Goal: Information Seeking & Learning: Learn about a topic

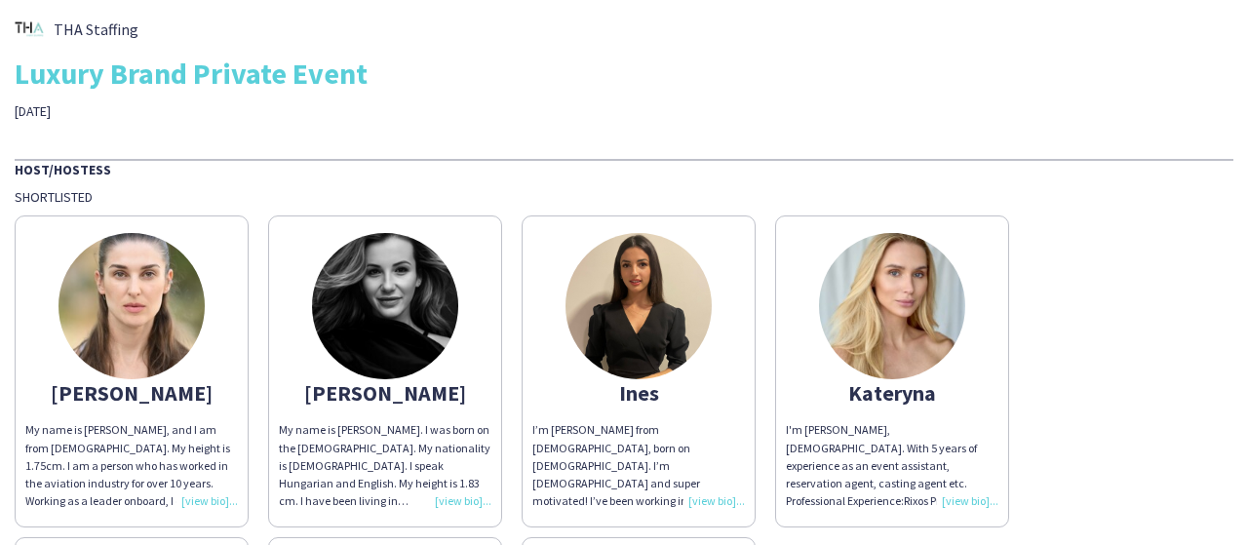
click at [717, 493] on div "I’m [PERSON_NAME] from [DEMOGRAPHIC_DATA], born on [DEMOGRAPHIC_DATA]. I’m [DEM…" at bounding box center [638, 465] width 213 height 89
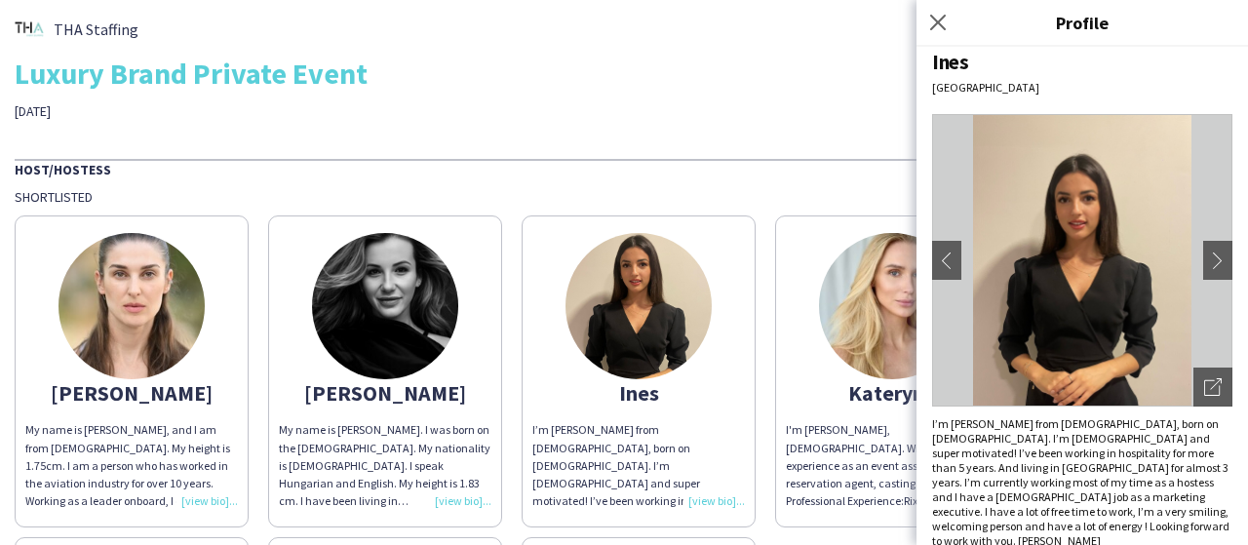
scroll to position [18, 0]
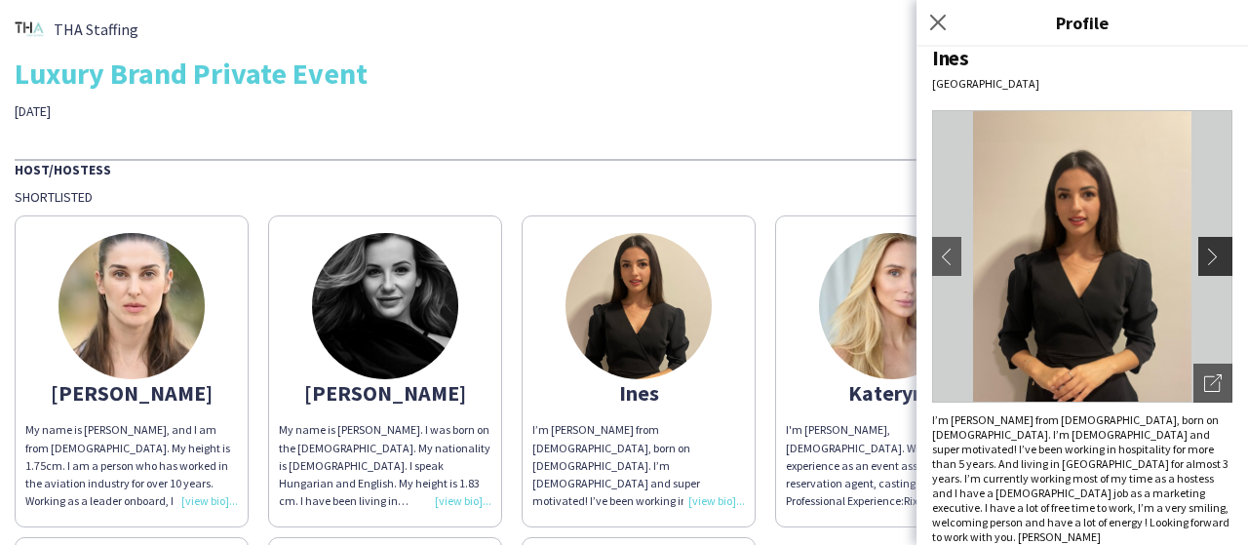
click at [1204, 254] on app-icon "chevron-right" at bounding box center [1217, 257] width 27 height 18
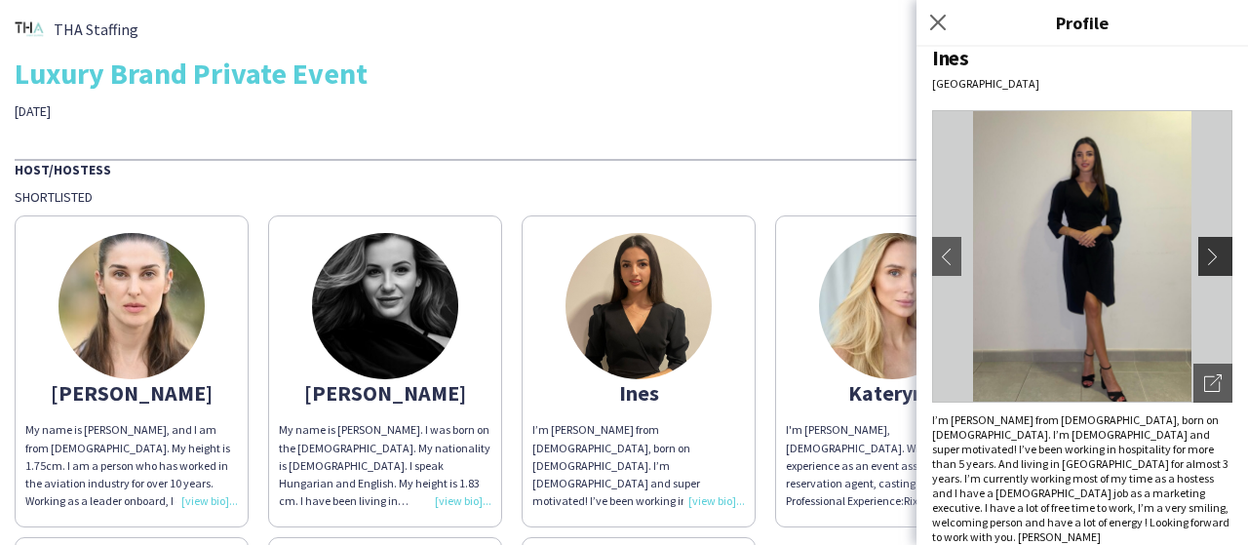
click at [1204, 250] on app-icon "chevron-right" at bounding box center [1217, 257] width 27 height 18
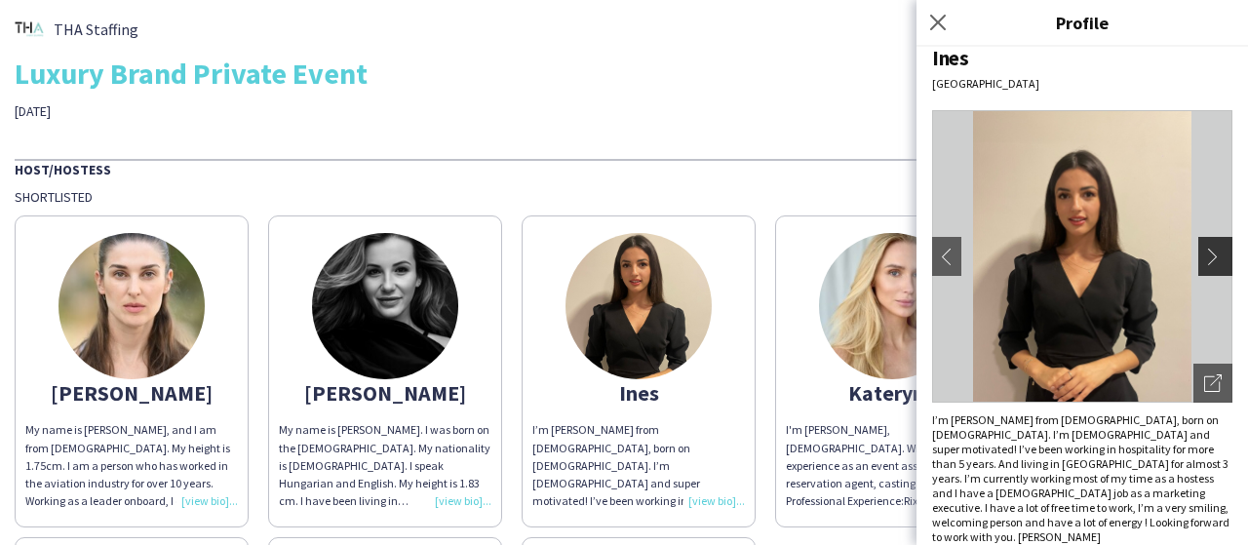
click at [1204, 251] on app-icon "chevron-right" at bounding box center [1217, 257] width 27 height 18
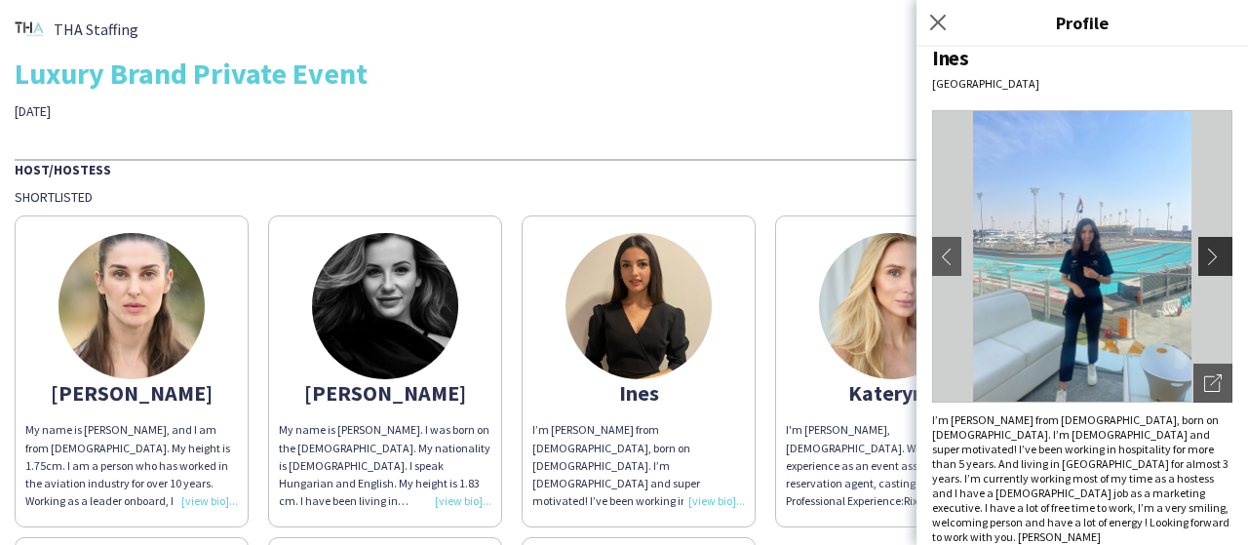
click at [1204, 251] on app-icon "chevron-right" at bounding box center [1217, 257] width 27 height 18
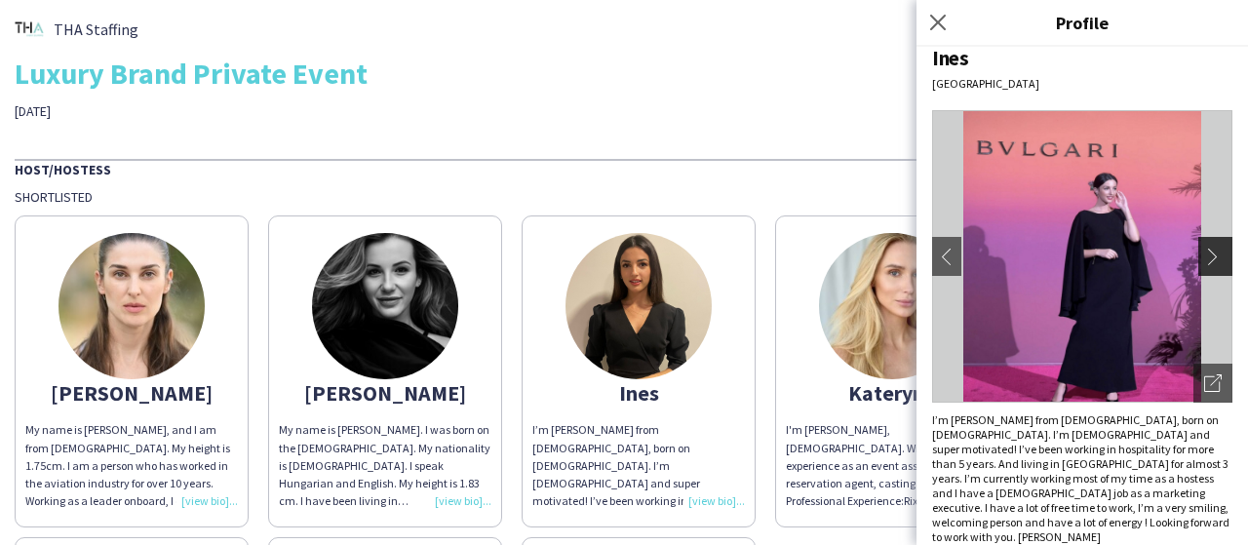
click at [1204, 251] on app-icon "chevron-right" at bounding box center [1217, 257] width 27 height 18
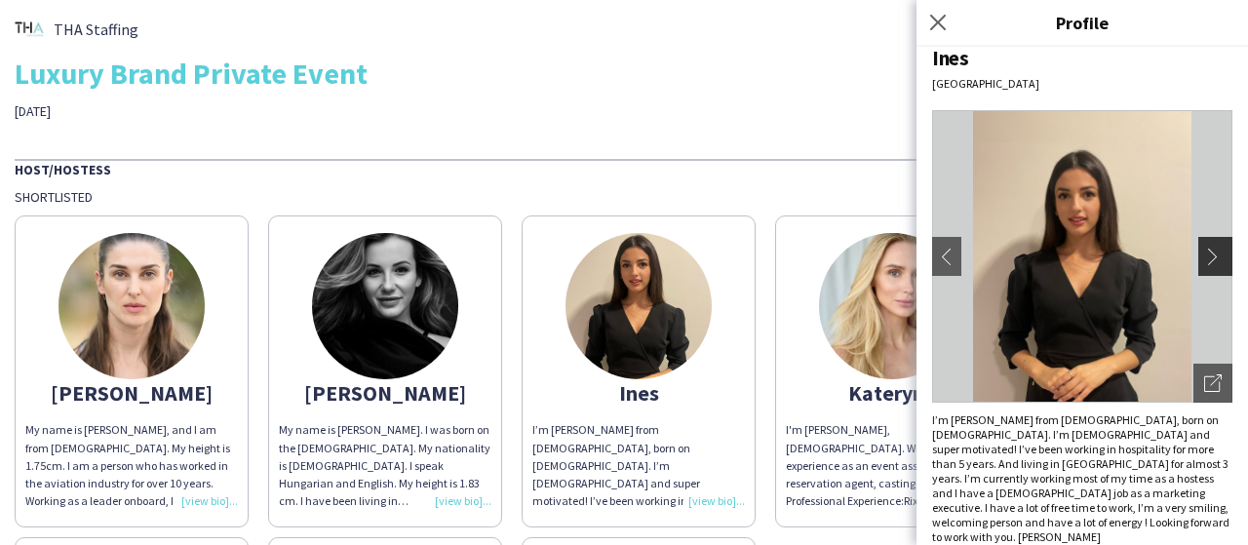
click at [1204, 251] on app-icon "chevron-right" at bounding box center [1217, 257] width 27 height 18
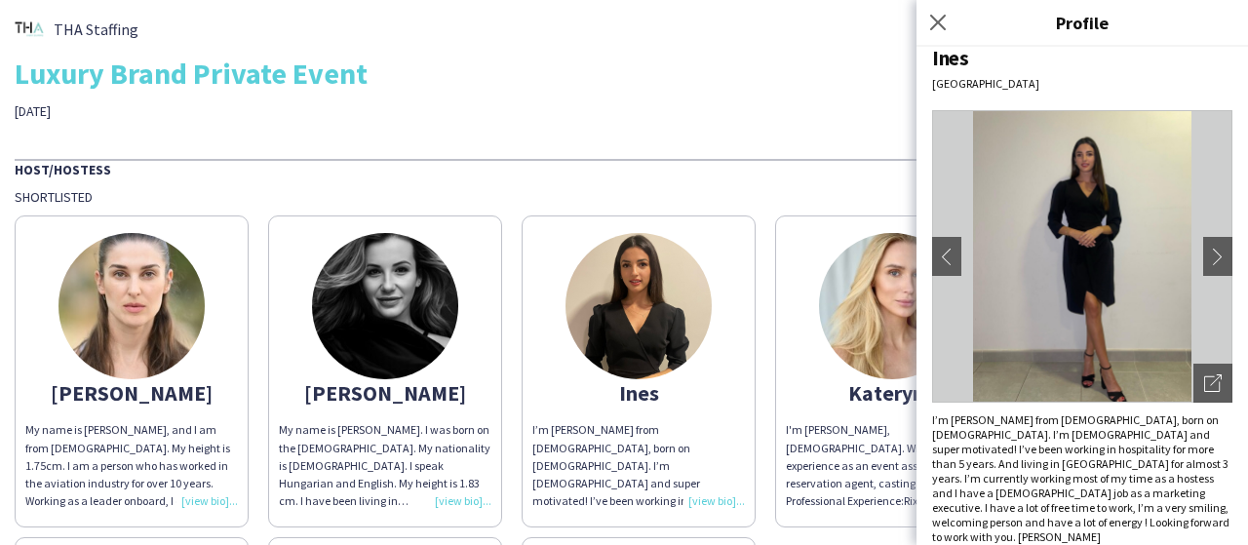
click at [846, 313] on img at bounding box center [892, 306] width 146 height 146
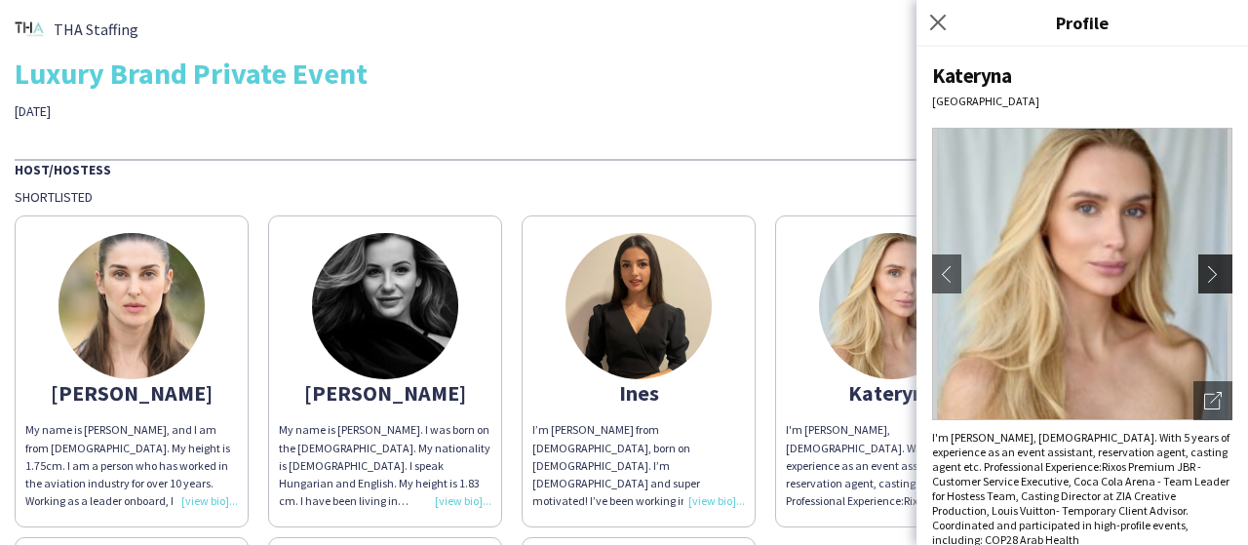
click at [1204, 274] on app-icon "chevron-right" at bounding box center [1217, 274] width 27 height 18
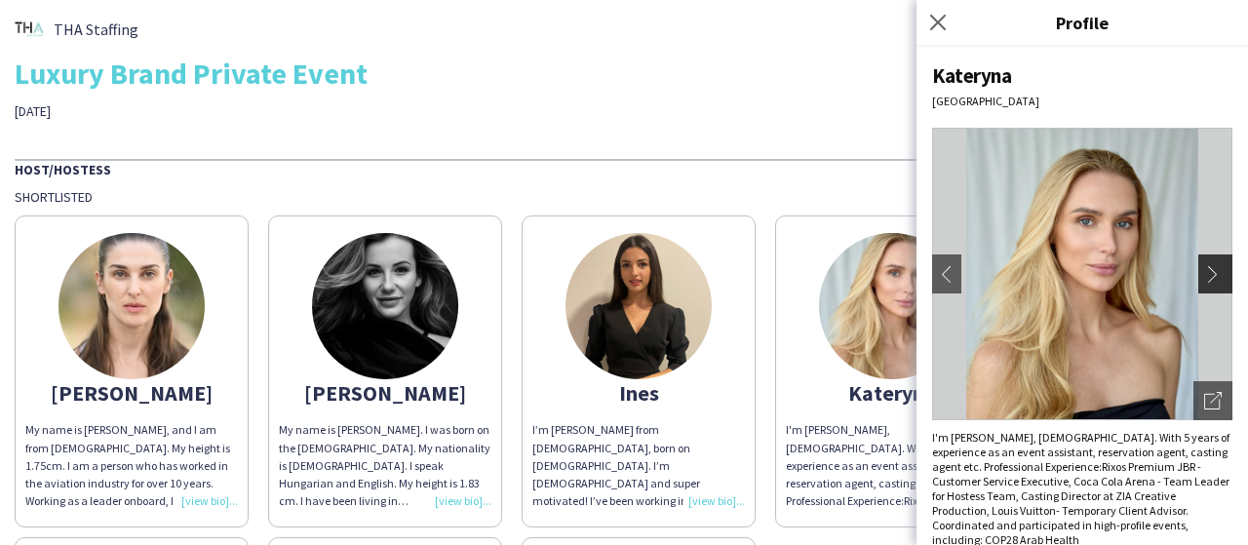
click at [1204, 275] on app-icon "chevron-right" at bounding box center [1217, 274] width 27 height 18
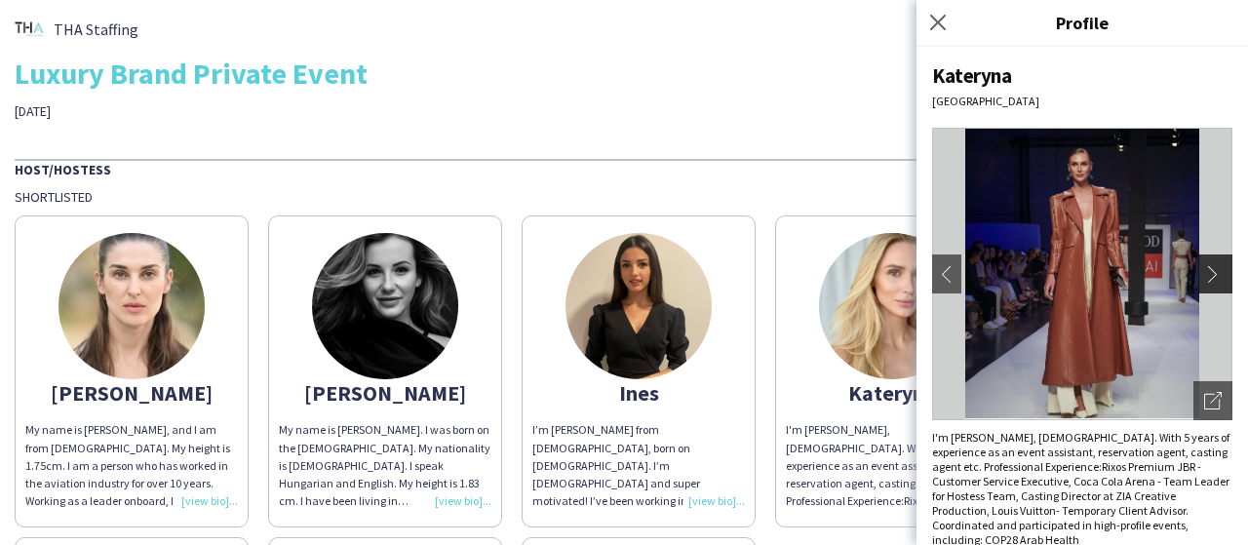
click at [1204, 277] on app-icon "chevron-right" at bounding box center [1217, 274] width 27 height 18
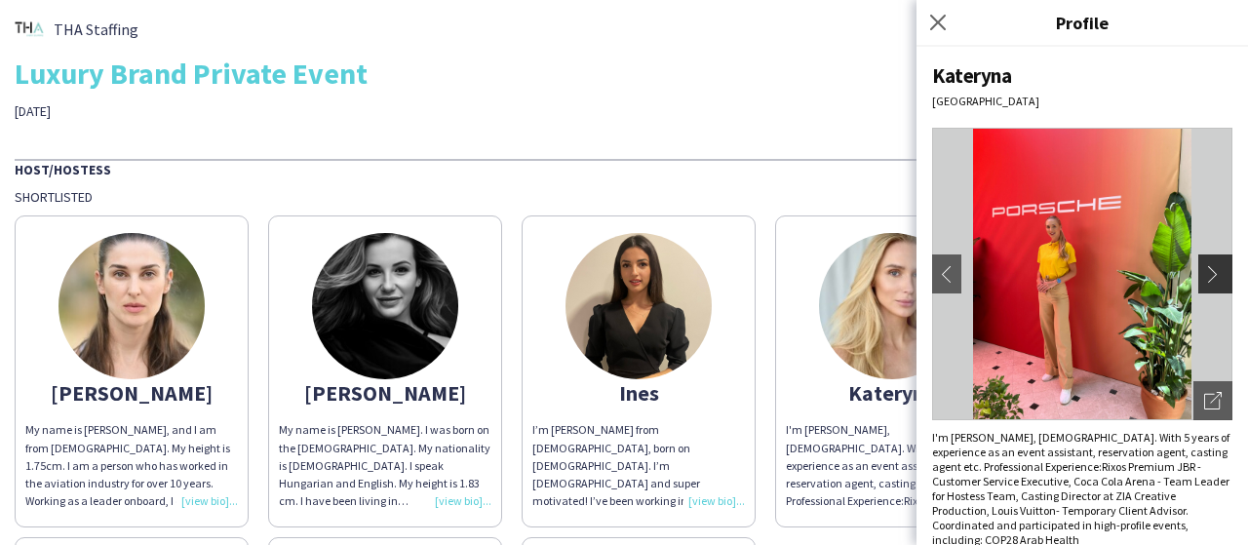
click at [1204, 278] on app-icon "chevron-right" at bounding box center [1217, 274] width 27 height 18
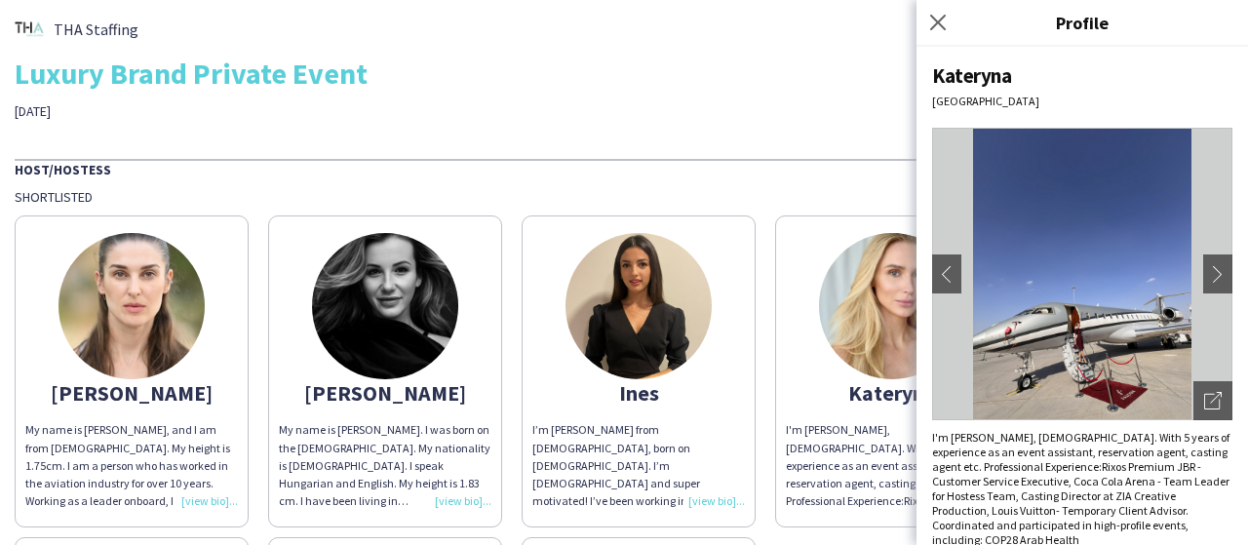
click at [326, 290] on img at bounding box center [385, 306] width 146 height 146
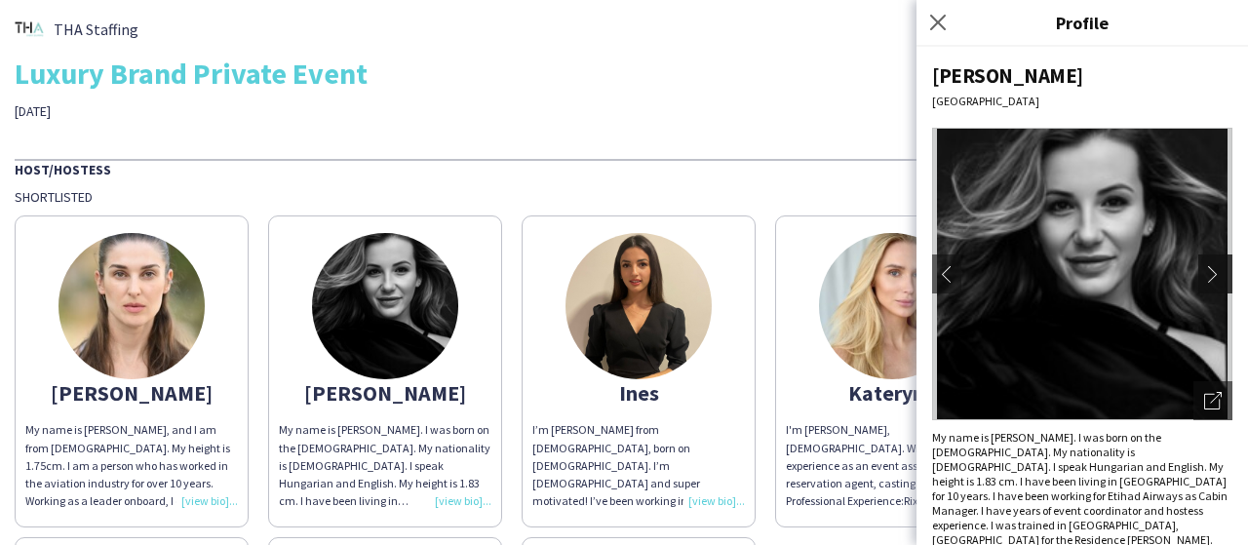
click at [1211, 271] on app-icon "chevron-right" at bounding box center [1217, 274] width 27 height 18
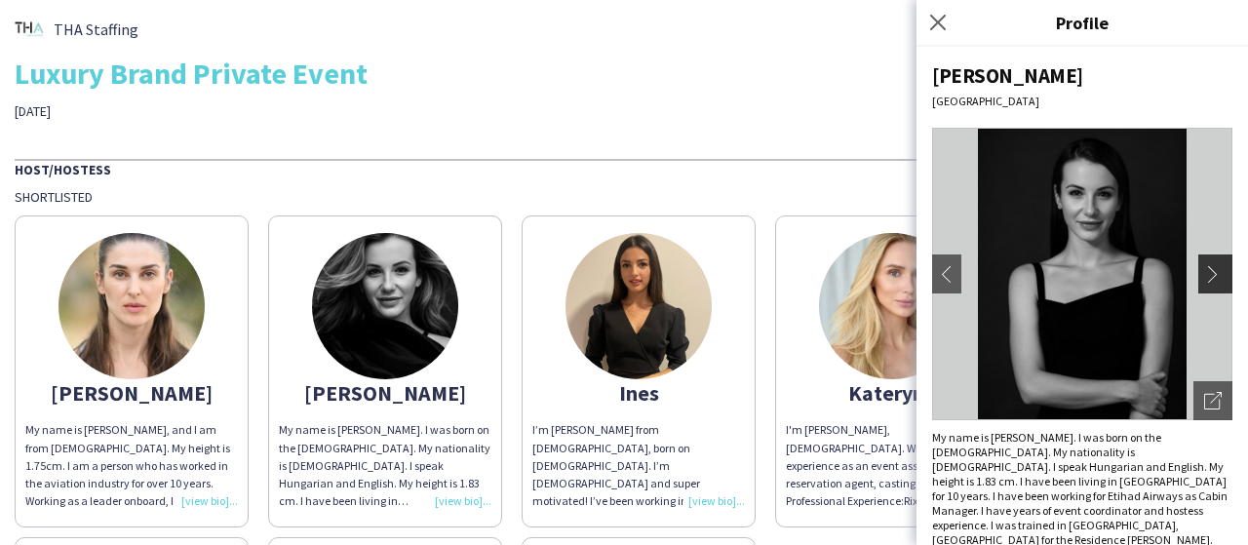
click at [1213, 272] on app-icon "chevron-right" at bounding box center [1217, 274] width 27 height 18
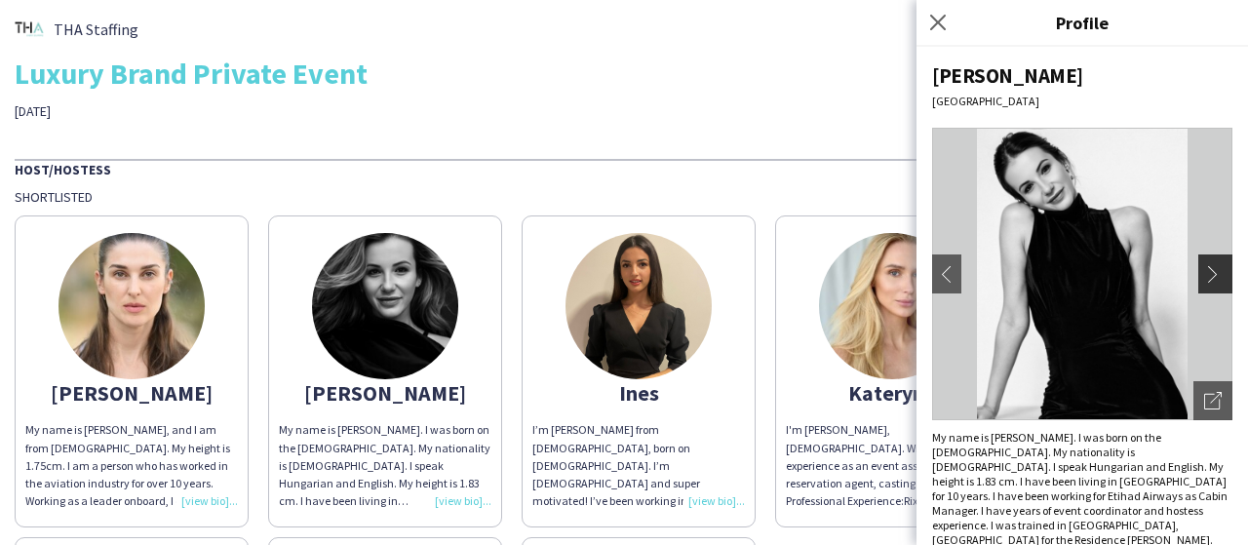
click at [1213, 272] on app-icon "chevron-right" at bounding box center [1217, 274] width 27 height 18
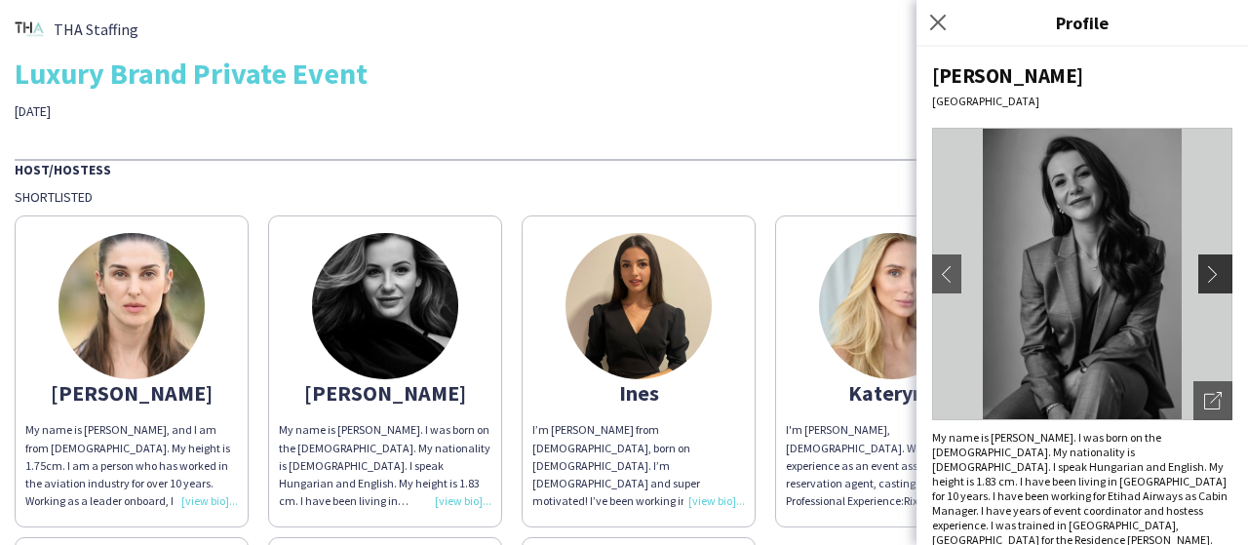
click at [1213, 271] on app-icon "chevron-right" at bounding box center [1217, 274] width 27 height 18
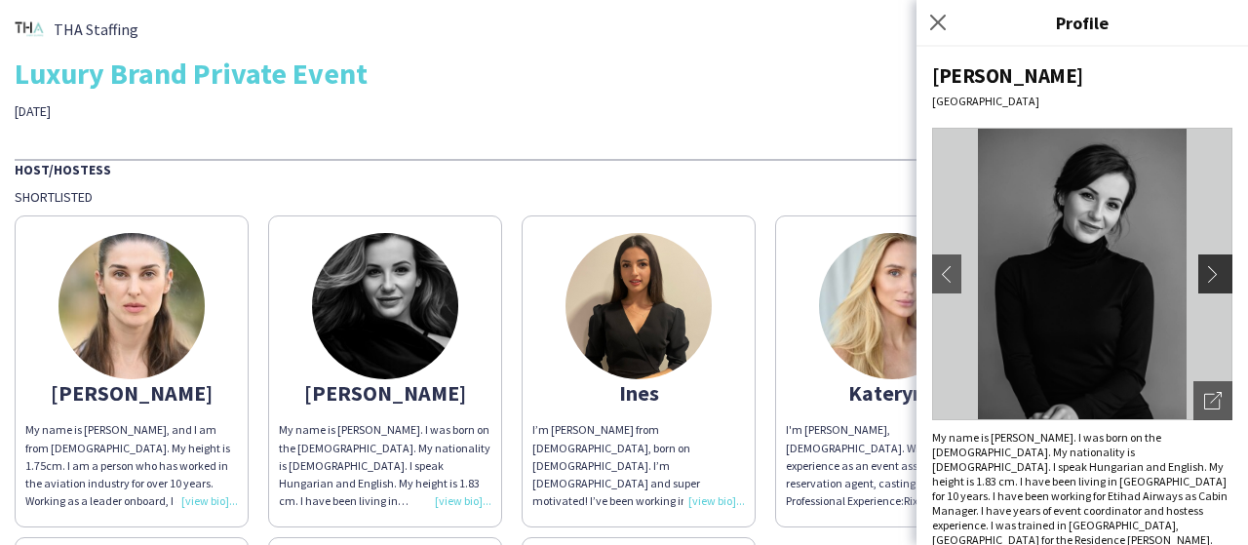
click at [1213, 271] on app-icon "chevron-right" at bounding box center [1217, 274] width 27 height 18
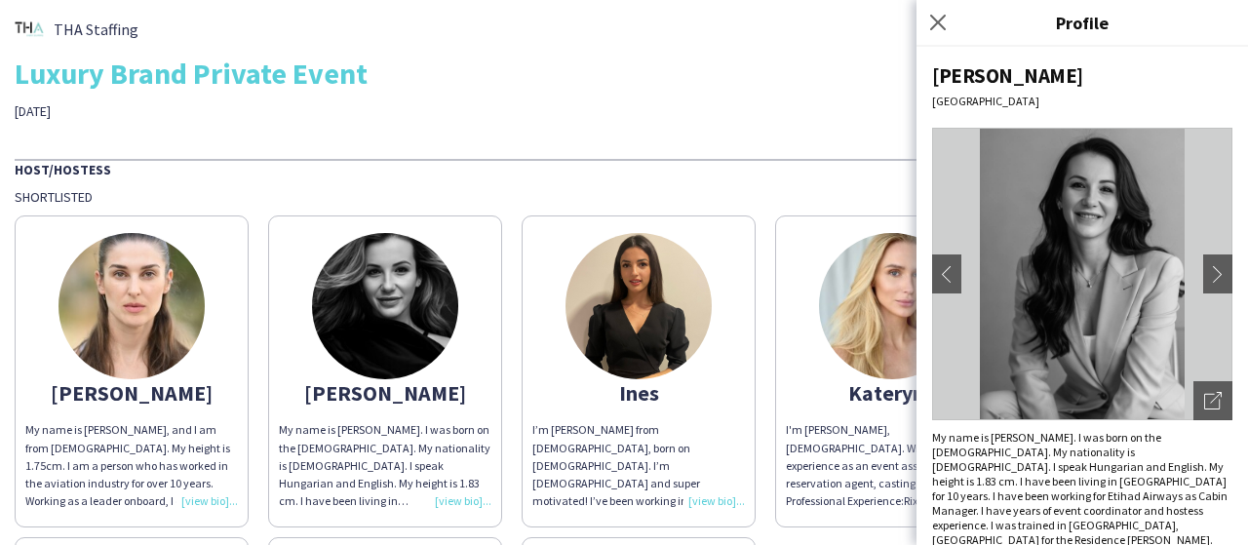
click at [133, 301] on img at bounding box center [131, 306] width 146 height 146
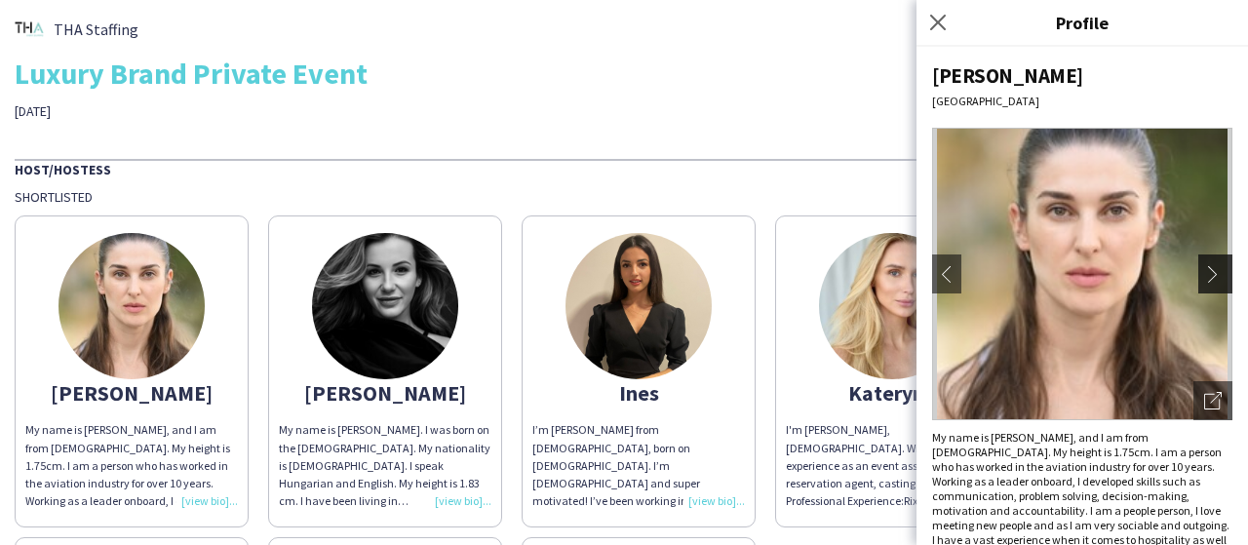
click at [1204, 272] on app-icon "chevron-right" at bounding box center [1217, 274] width 27 height 18
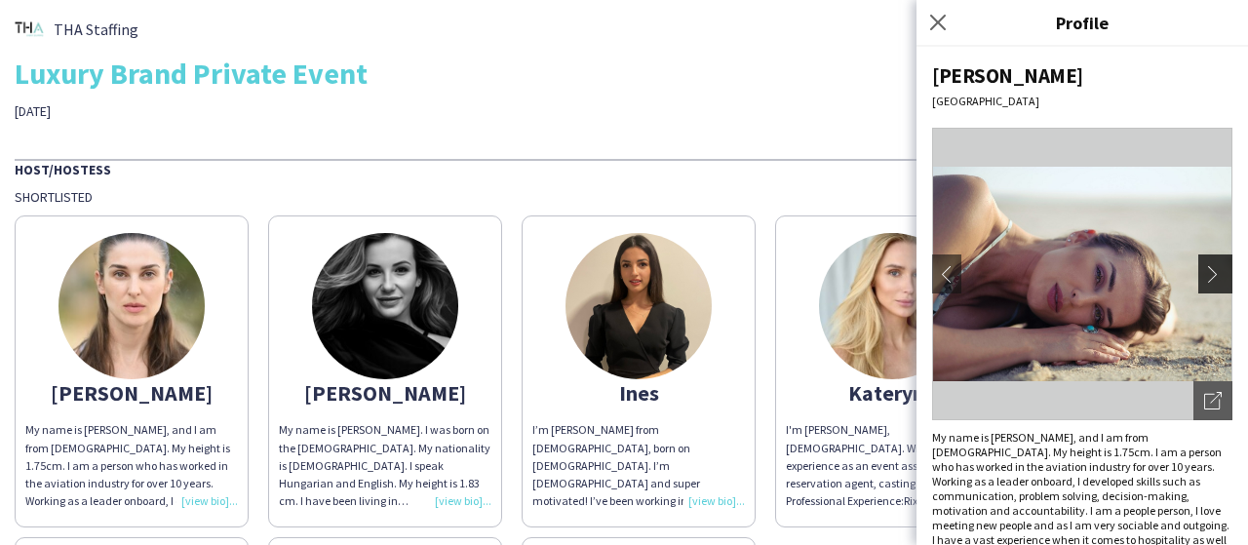
click at [1204, 272] on app-icon "chevron-right" at bounding box center [1217, 274] width 27 height 18
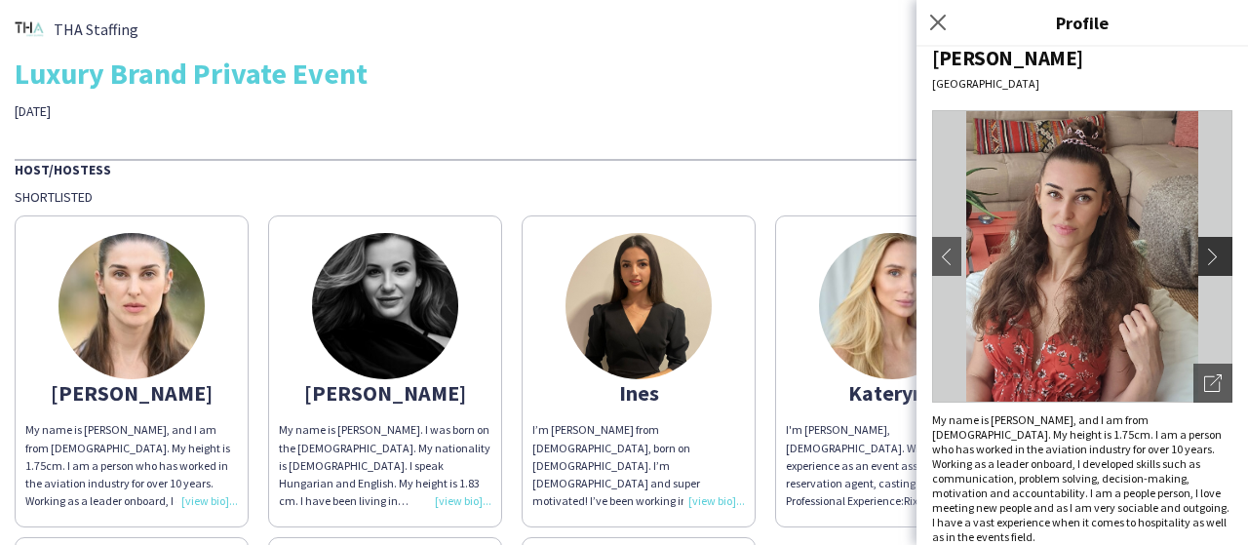
click at [1204, 253] on app-icon "chevron-right" at bounding box center [1217, 257] width 27 height 18
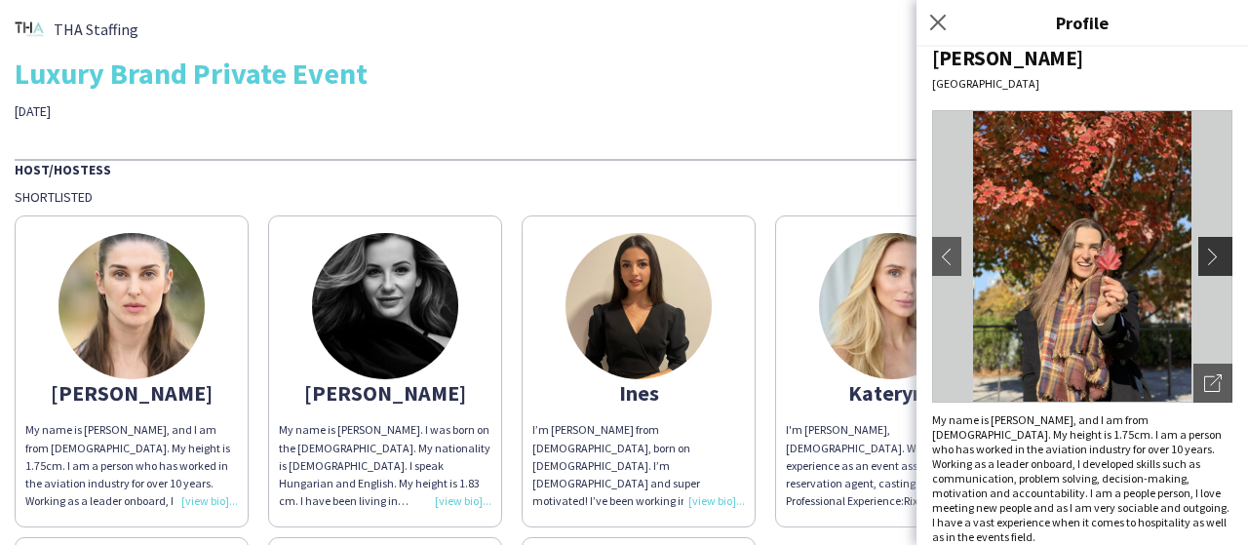
click at [1204, 253] on app-icon "chevron-right" at bounding box center [1217, 257] width 27 height 18
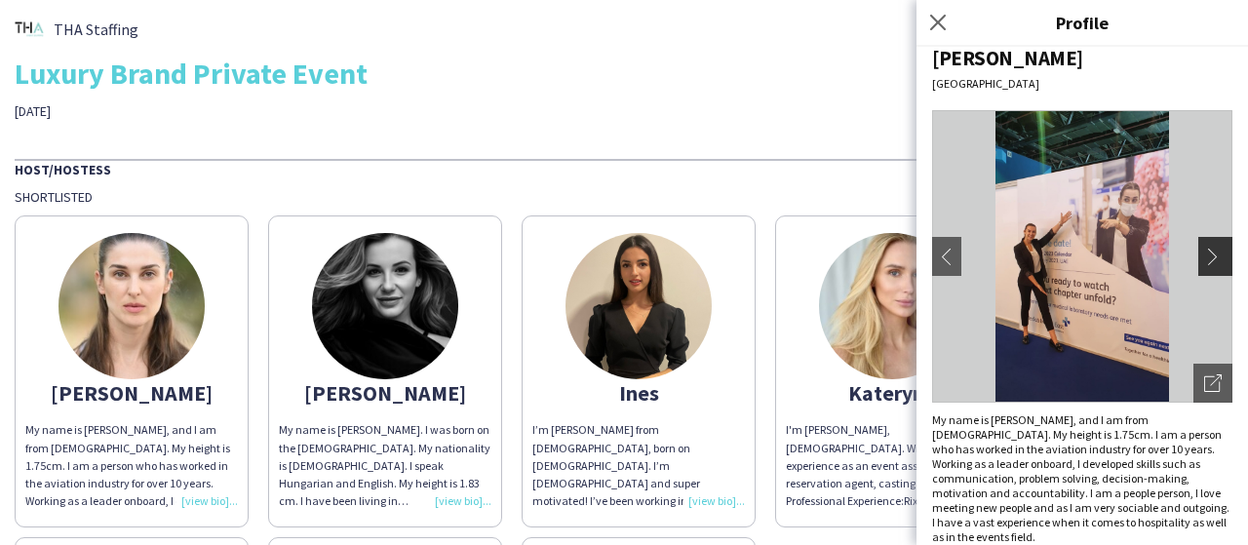
click at [1207, 252] on app-icon "chevron-right" at bounding box center [1217, 257] width 27 height 18
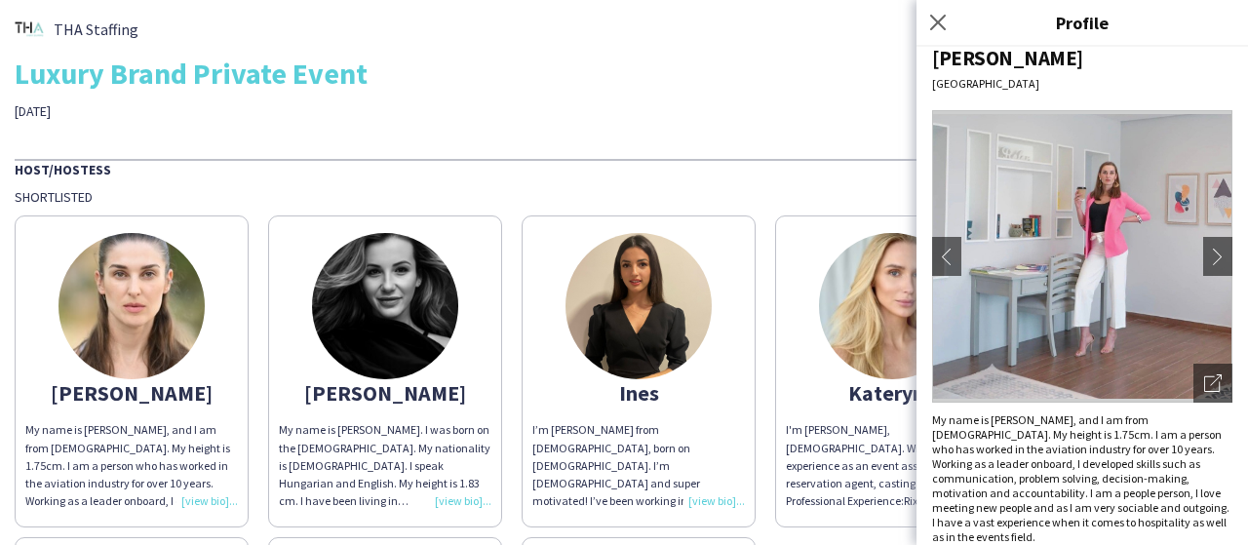
click at [935, 40] on div "Close pop-in" at bounding box center [940, 22] width 49 height 45
click at [1204, 251] on app-icon "chevron-right" at bounding box center [1217, 257] width 27 height 18
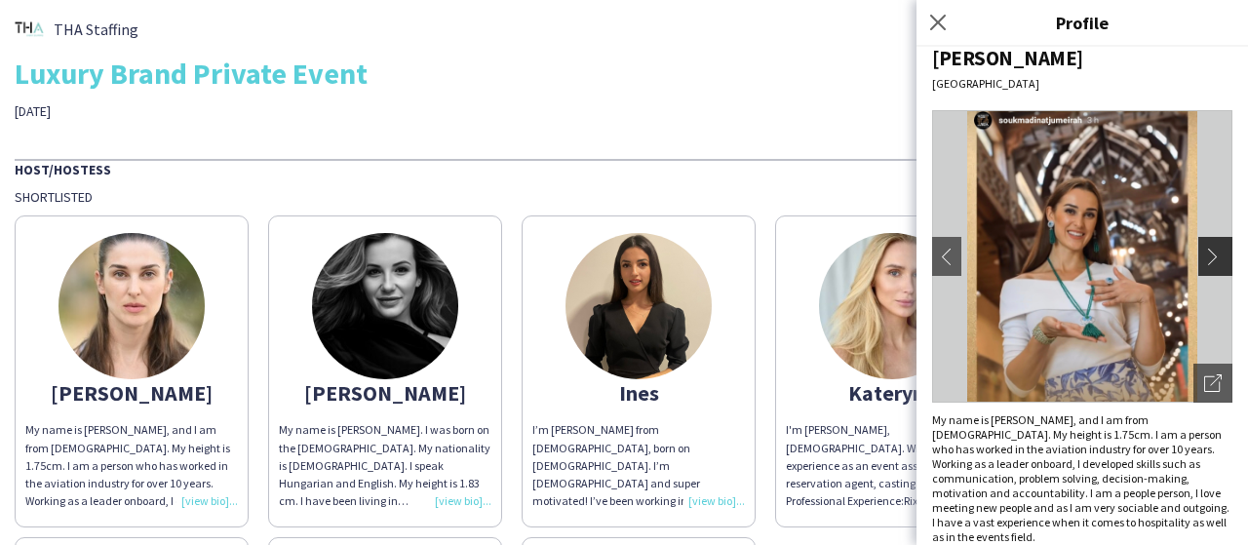
click at [1204, 253] on app-icon "chevron-right" at bounding box center [1217, 257] width 27 height 18
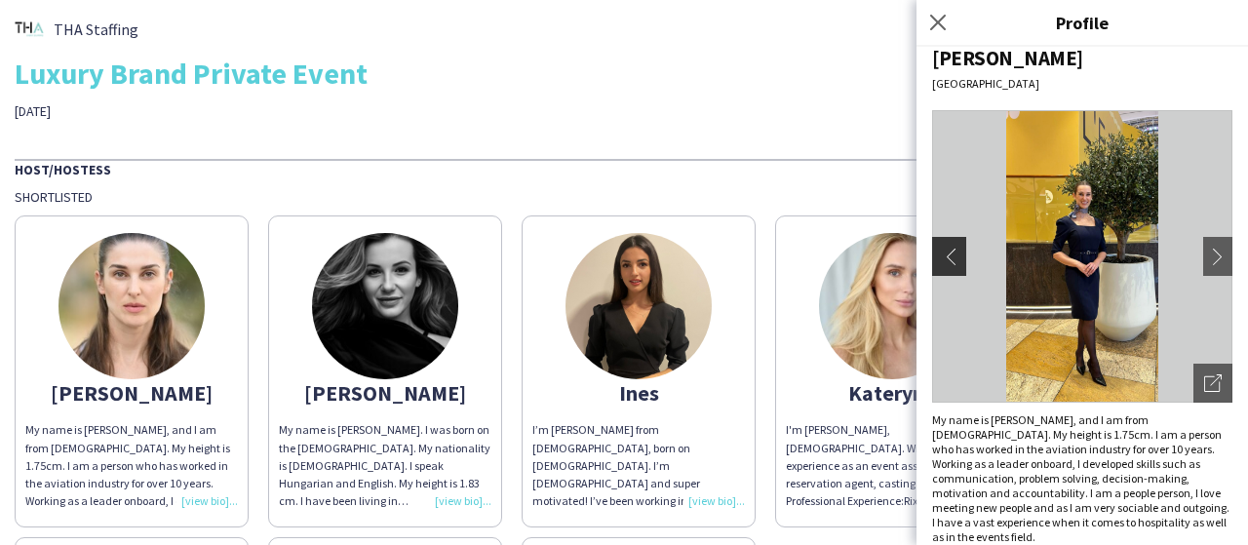
click at [951, 253] on app-icon "chevron-left" at bounding box center [946, 257] width 27 height 18
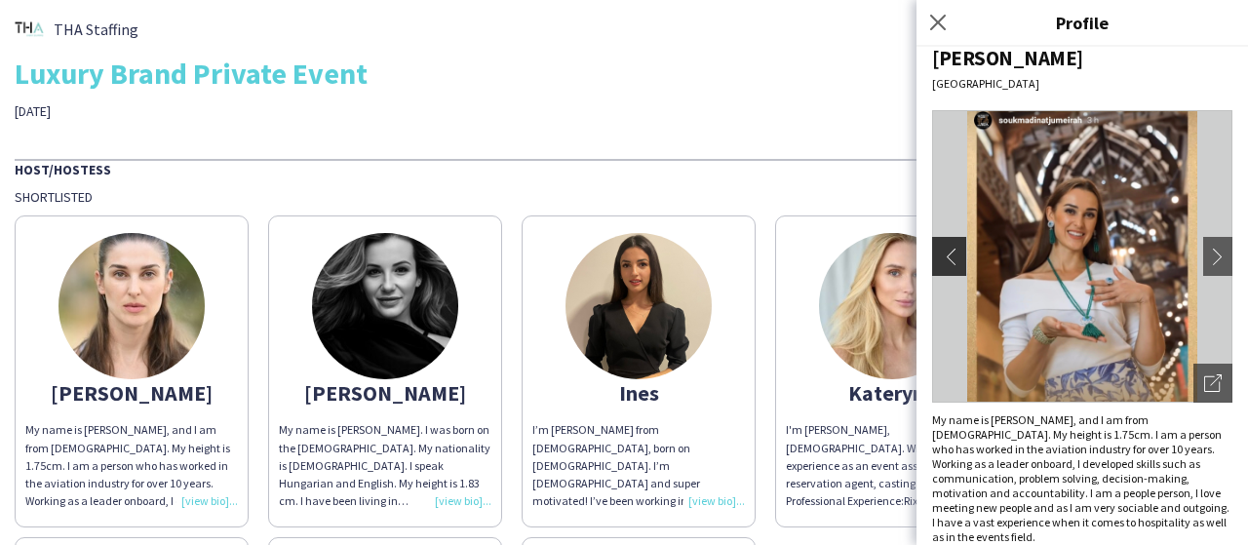
click at [954, 249] on app-icon "chevron-left" at bounding box center [946, 257] width 27 height 18
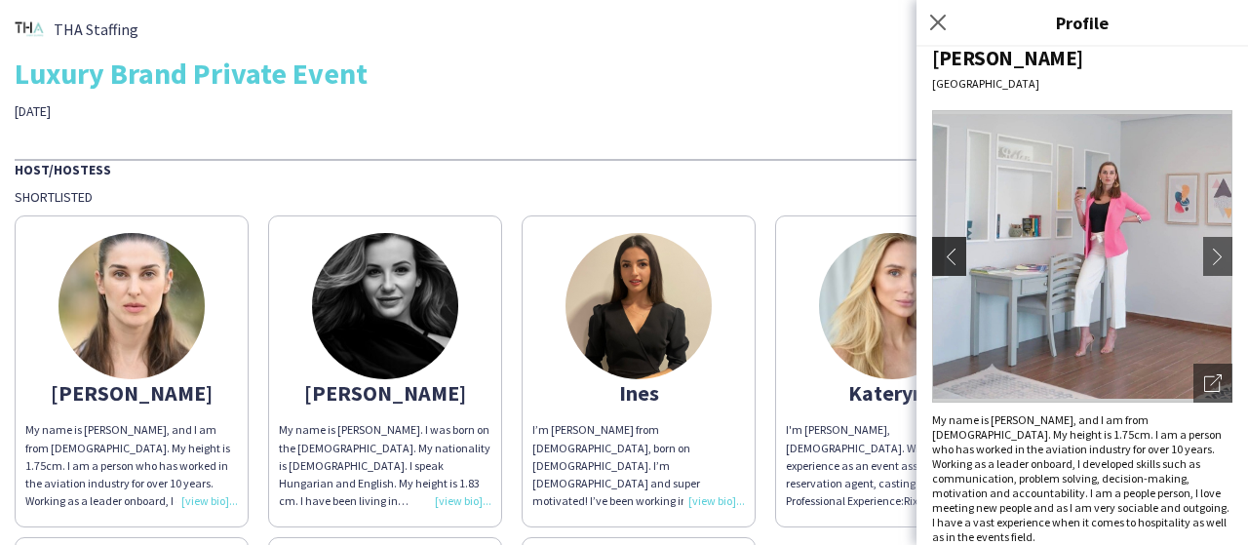
click at [954, 249] on app-icon "chevron-left" at bounding box center [946, 257] width 27 height 18
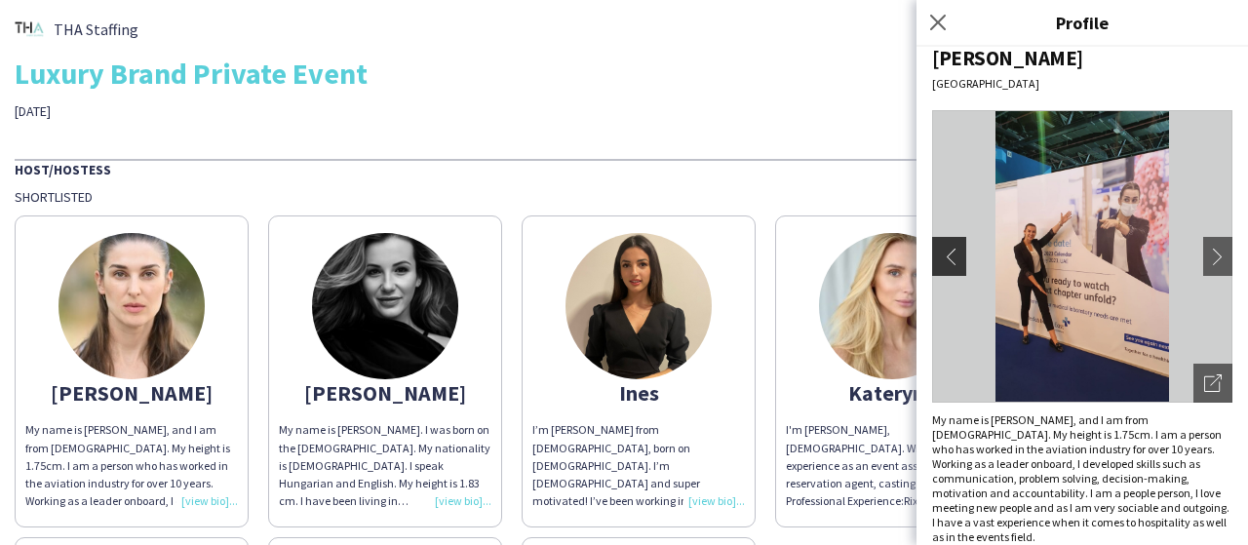
click at [954, 249] on app-icon "chevron-left" at bounding box center [946, 257] width 27 height 18
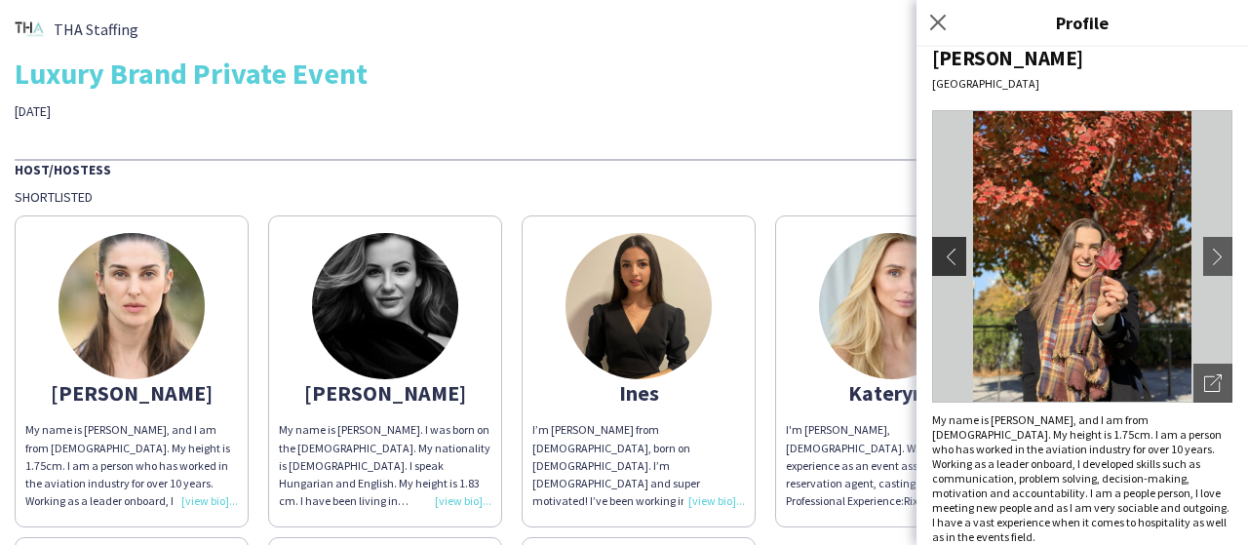
click at [954, 251] on app-icon "chevron-left" at bounding box center [946, 257] width 27 height 18
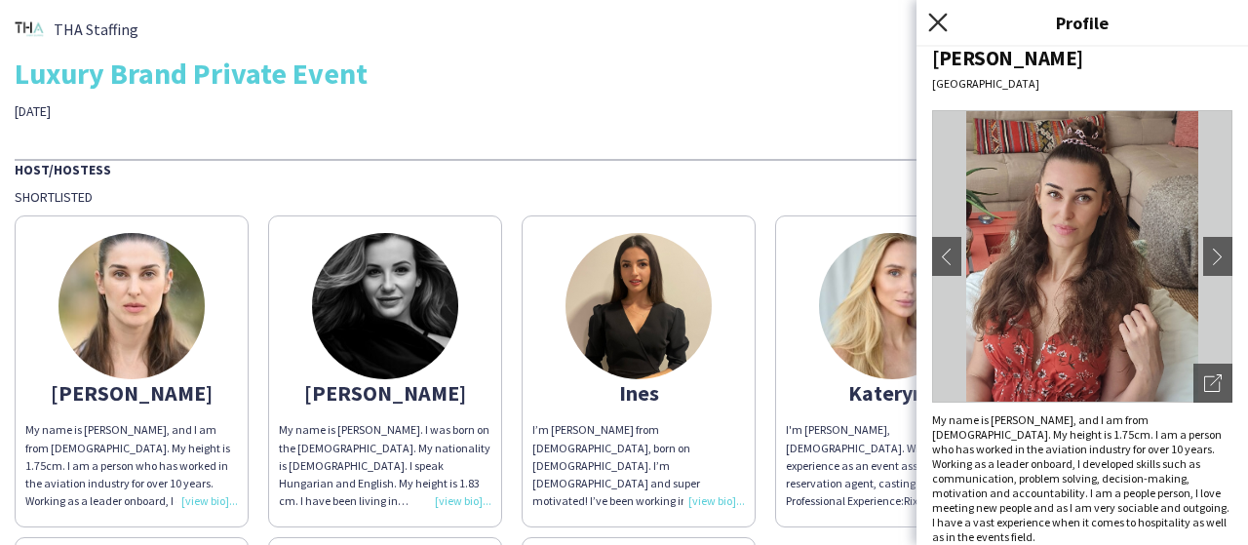
click at [939, 19] on icon "Close pop-in" at bounding box center [937, 22] width 19 height 19
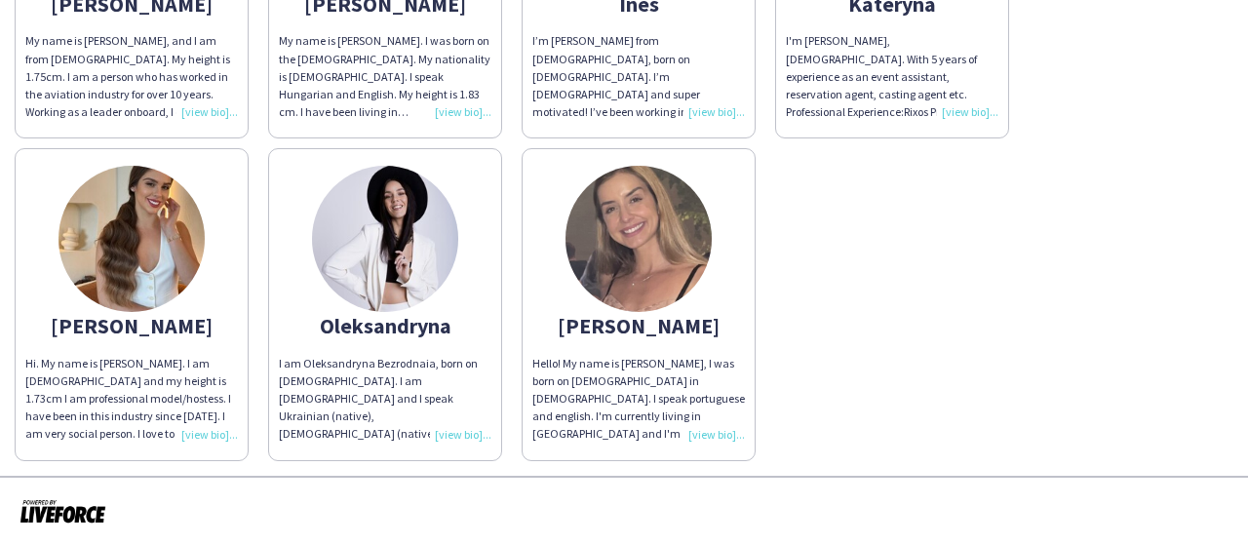
scroll to position [390, 0]
click at [143, 243] on img at bounding box center [131, 238] width 146 height 146
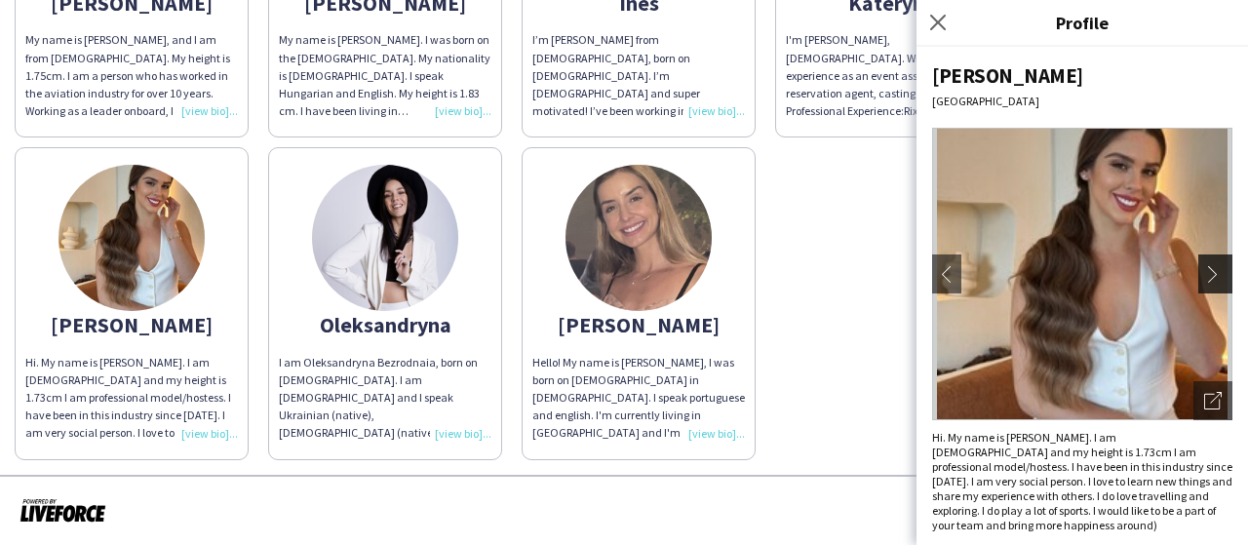
click at [1221, 266] on app-icon "chevron-right" at bounding box center [1217, 274] width 27 height 18
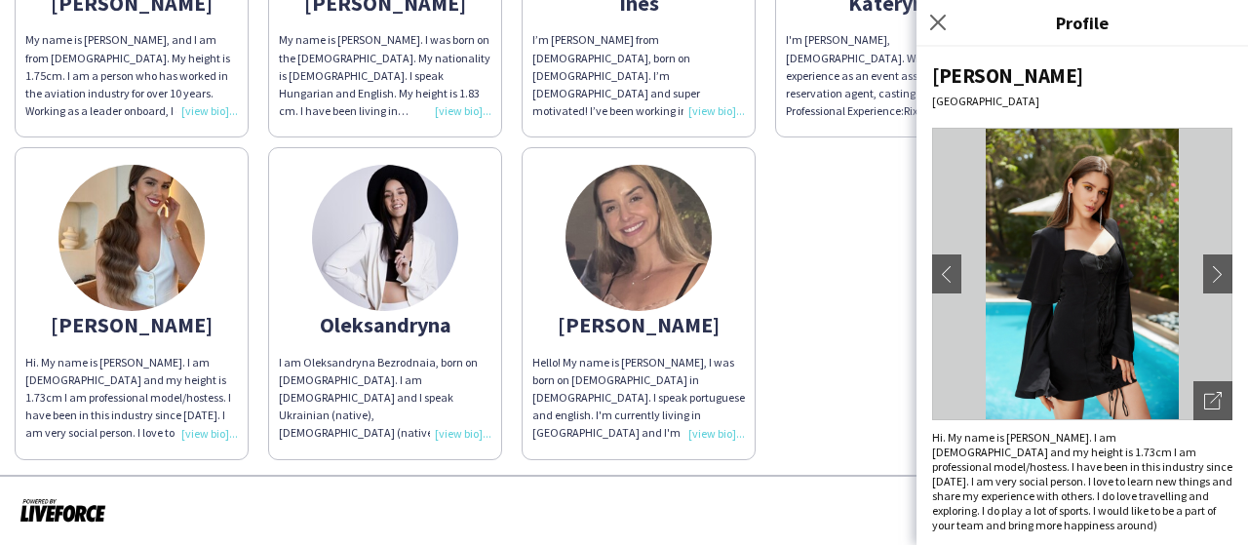
click at [593, 256] on img at bounding box center [638, 238] width 146 height 146
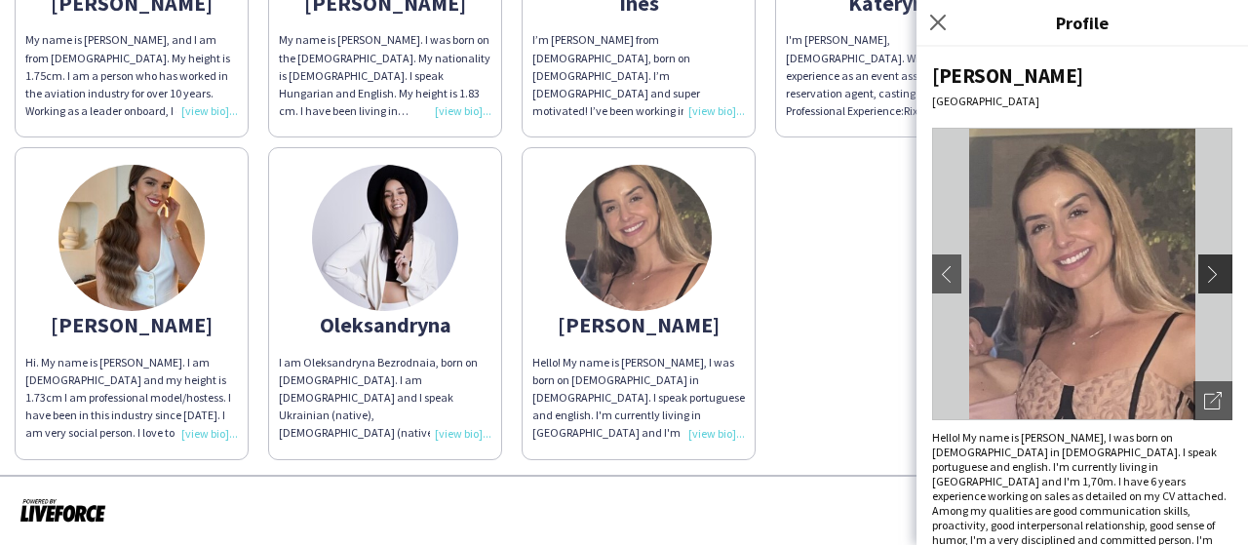
click at [1201, 263] on button "chevron-right" at bounding box center [1217, 273] width 39 height 39
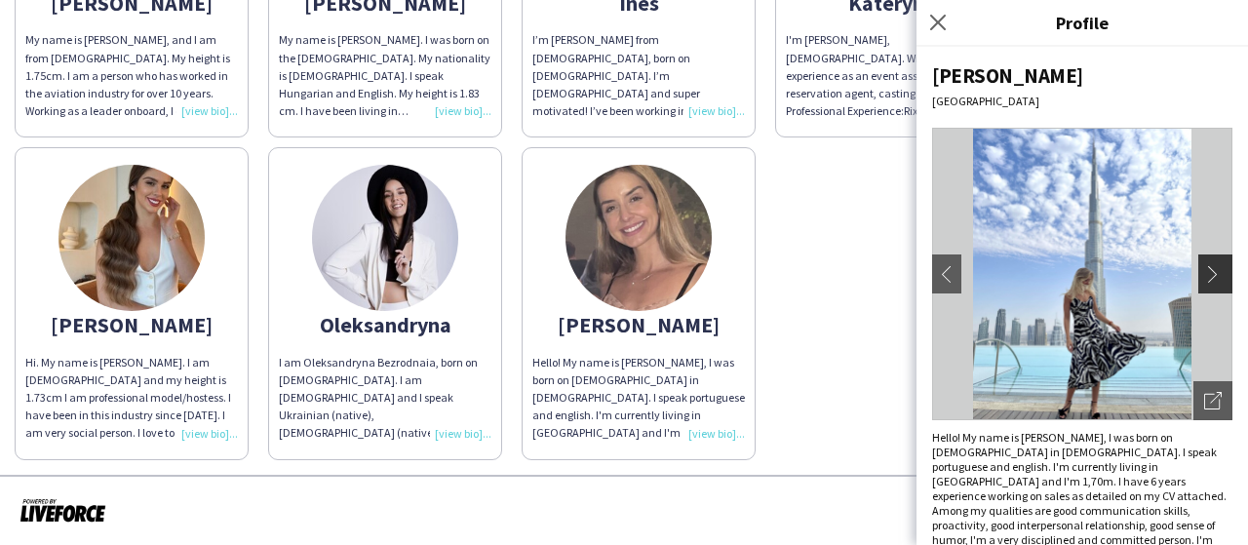
click at [1211, 266] on app-icon "chevron-right" at bounding box center [1217, 274] width 27 height 18
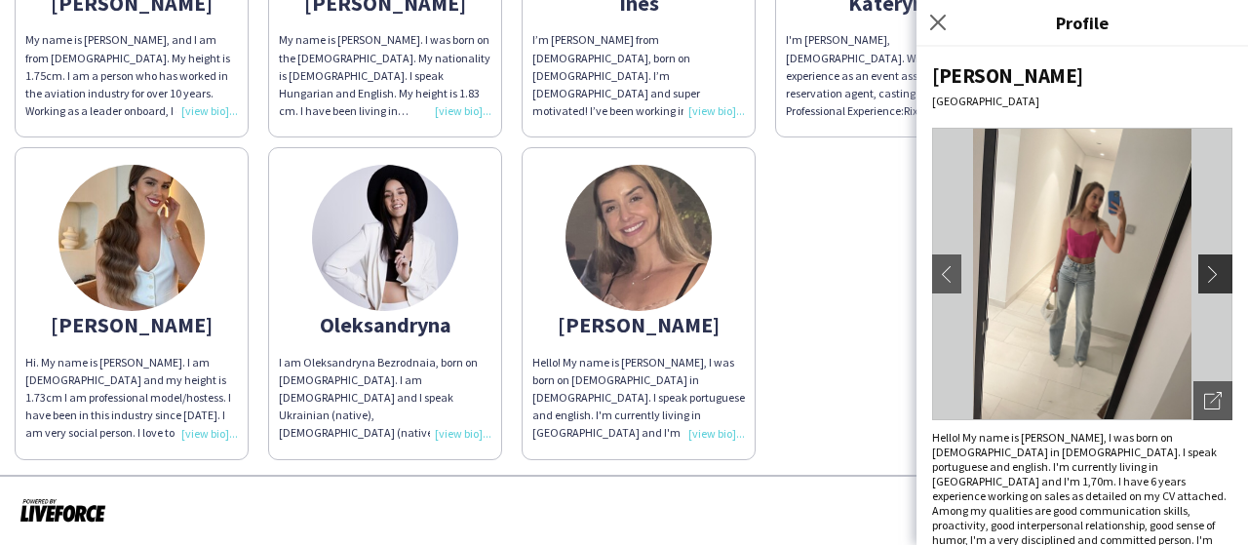
click at [1211, 266] on app-icon "chevron-right" at bounding box center [1217, 274] width 27 height 18
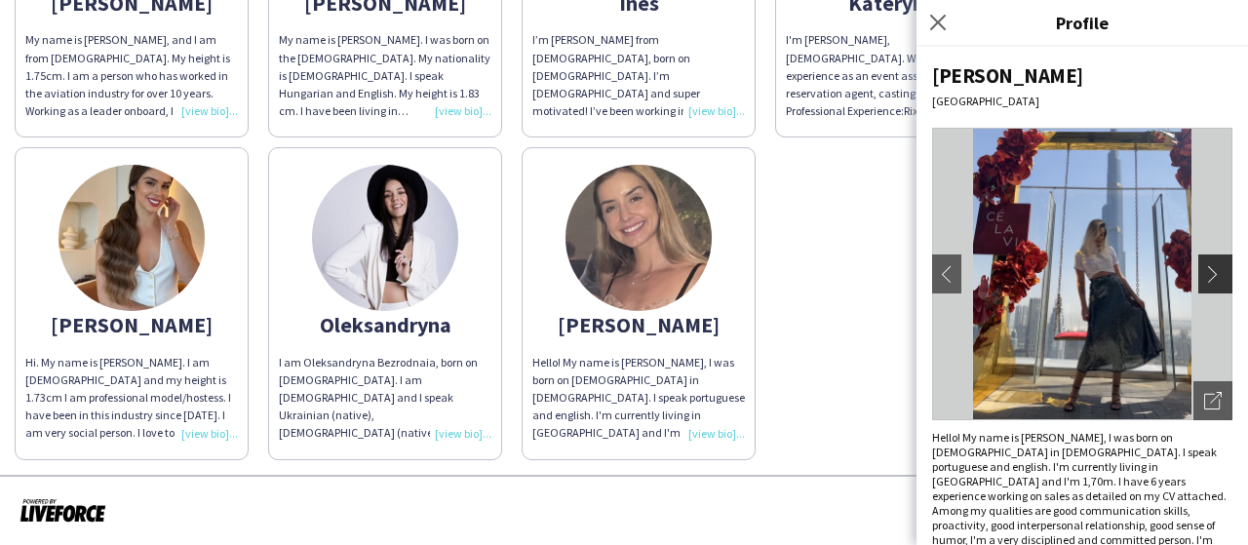
click at [1211, 266] on app-icon "chevron-right" at bounding box center [1217, 274] width 27 height 18
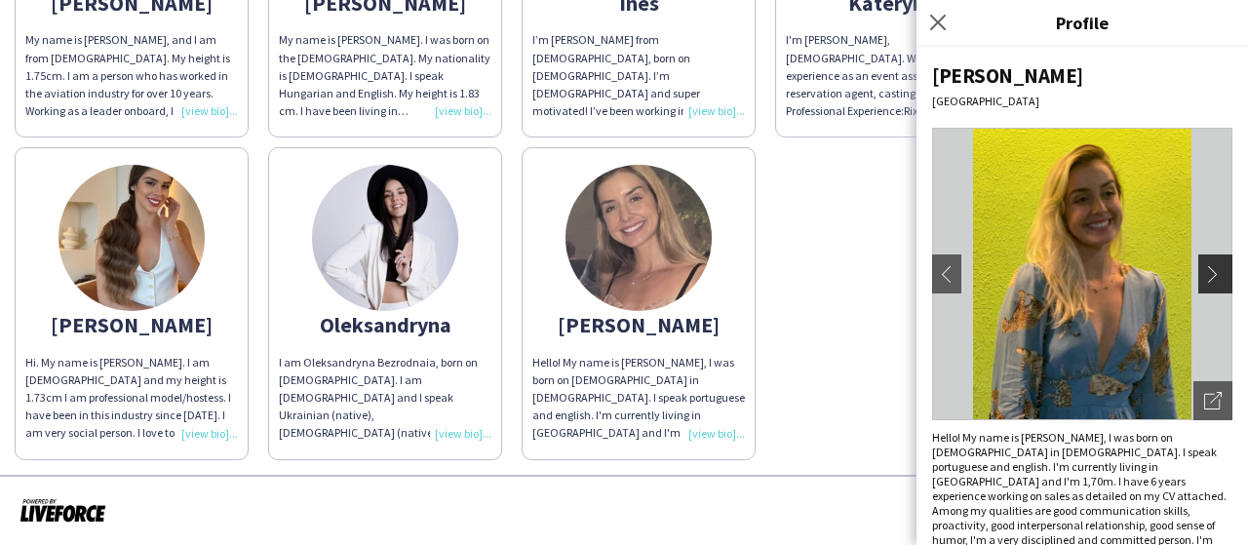
click at [1211, 266] on app-icon "chevron-right" at bounding box center [1217, 274] width 27 height 18
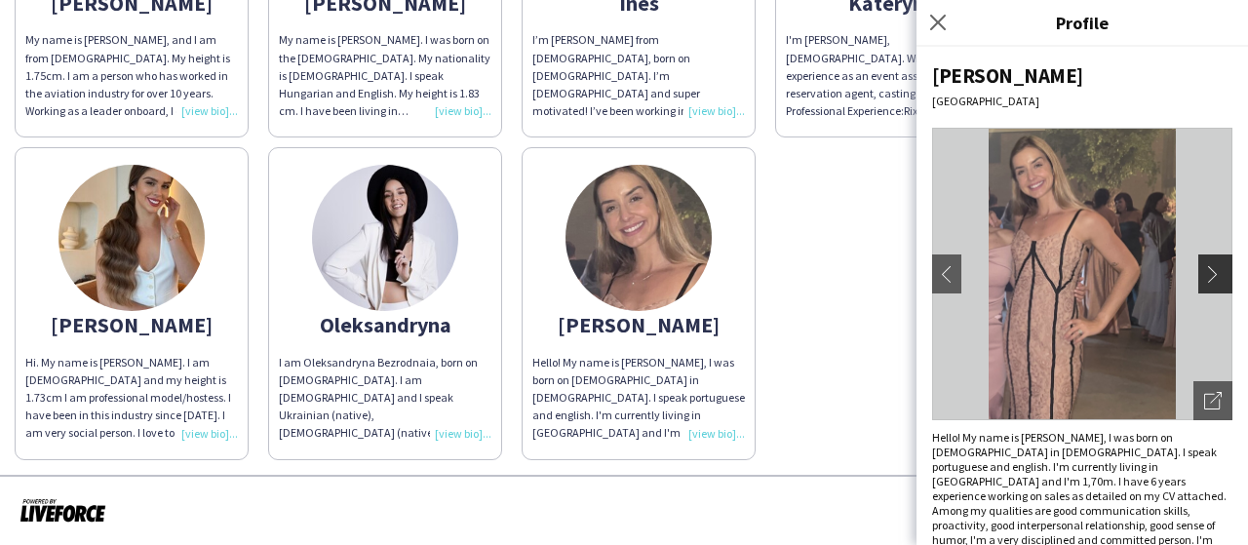
click at [1211, 266] on app-icon "chevron-right" at bounding box center [1217, 274] width 27 height 18
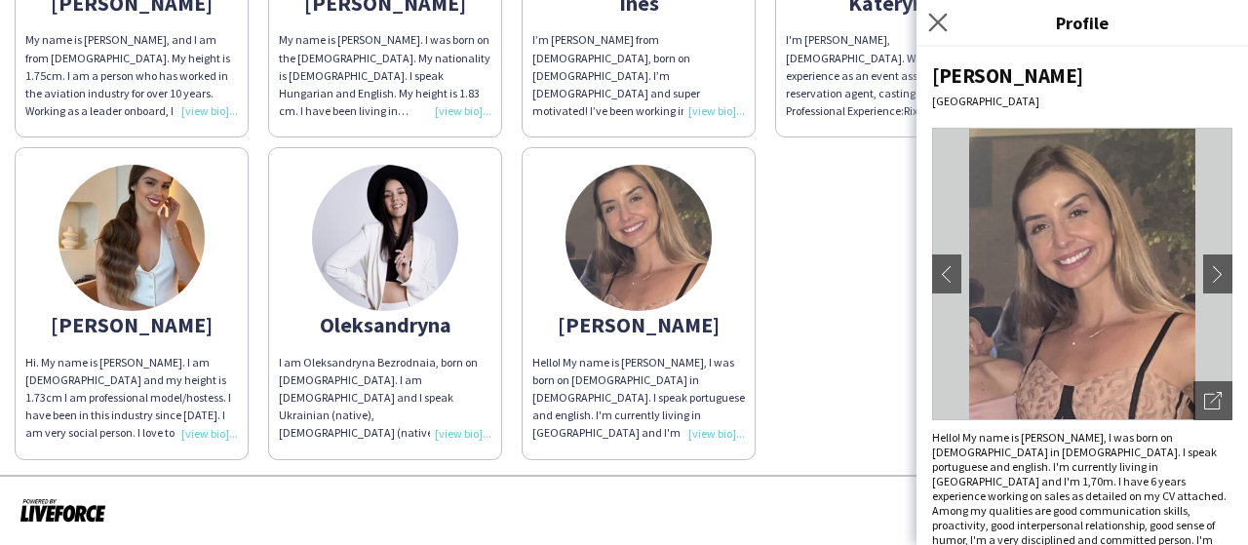
click at [932, 11] on app-icon "Close pop-in" at bounding box center [938, 23] width 28 height 28
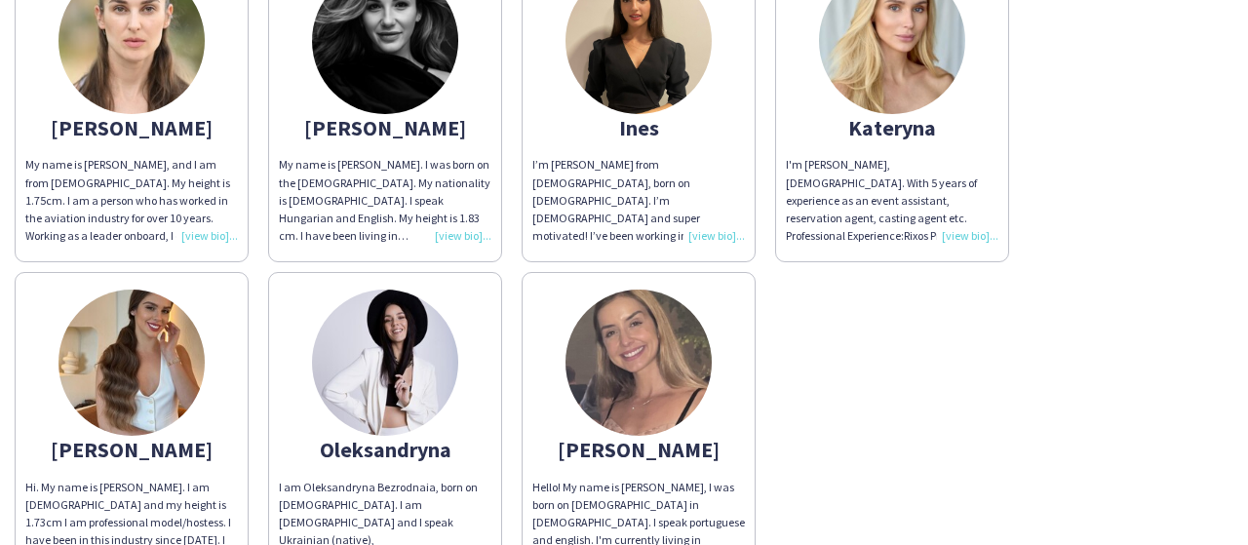
scroll to position [292, 0]
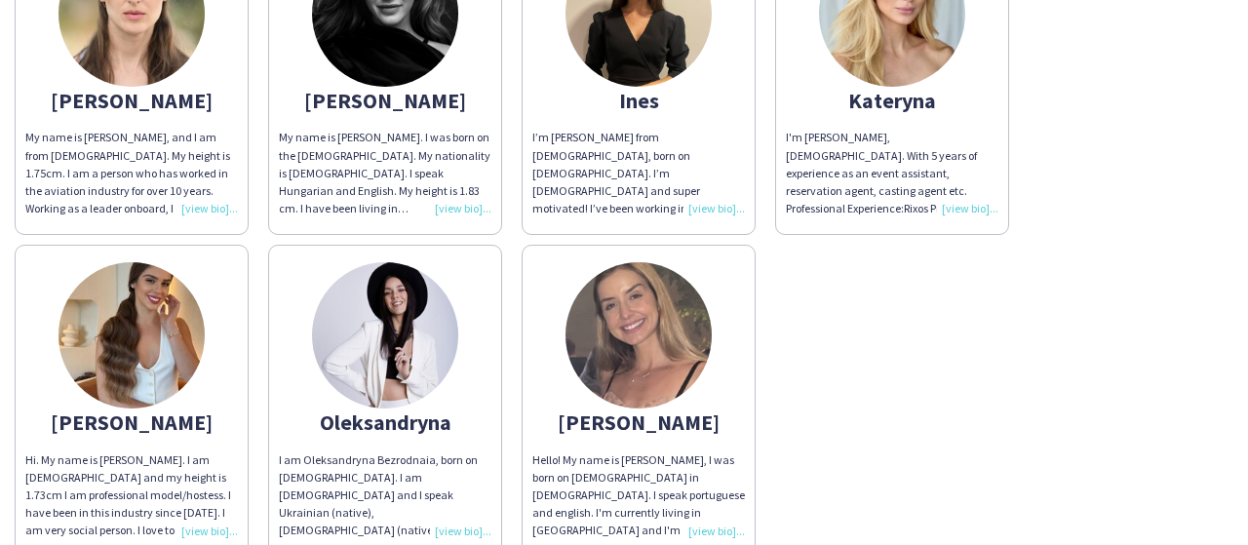
click at [138, 373] on img at bounding box center [131, 335] width 146 height 146
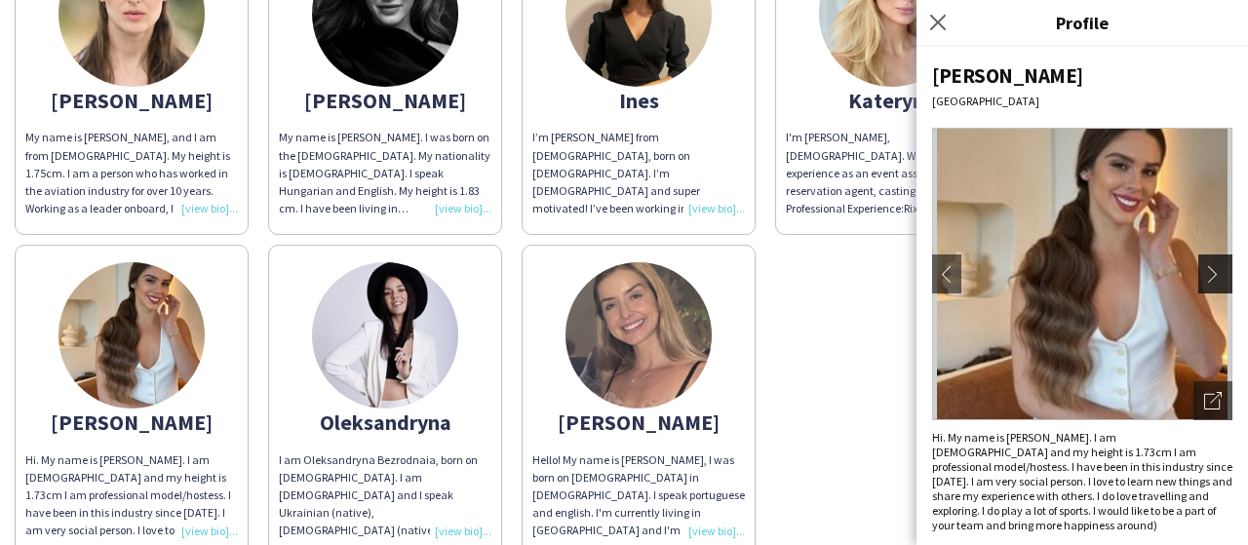
click at [1214, 274] on app-icon "chevron-right" at bounding box center [1217, 274] width 27 height 18
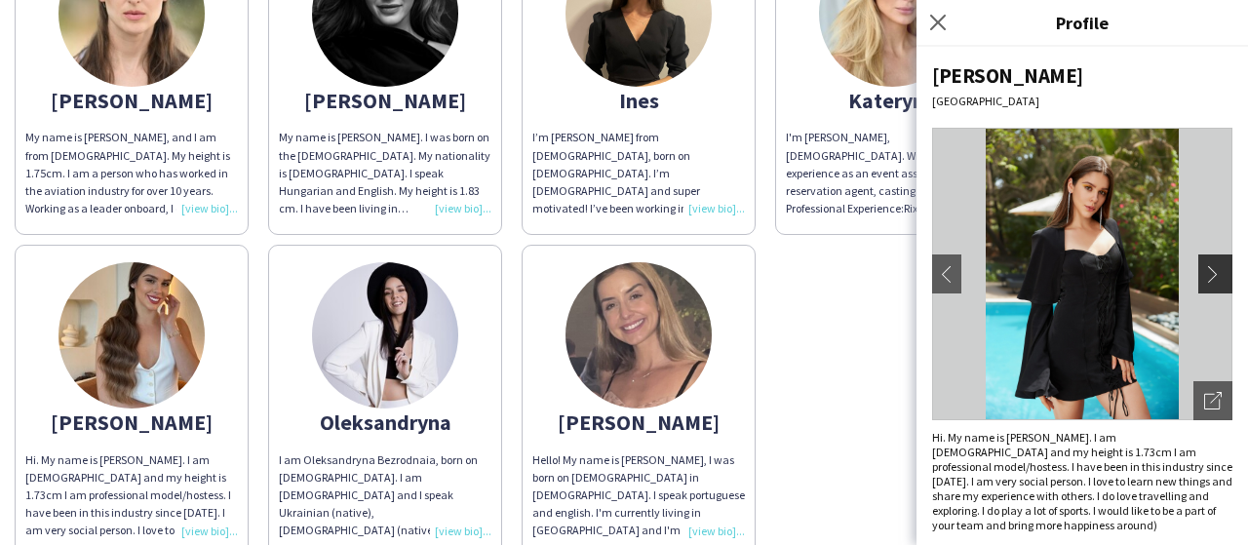
click at [1214, 274] on app-icon "chevron-right" at bounding box center [1217, 274] width 27 height 18
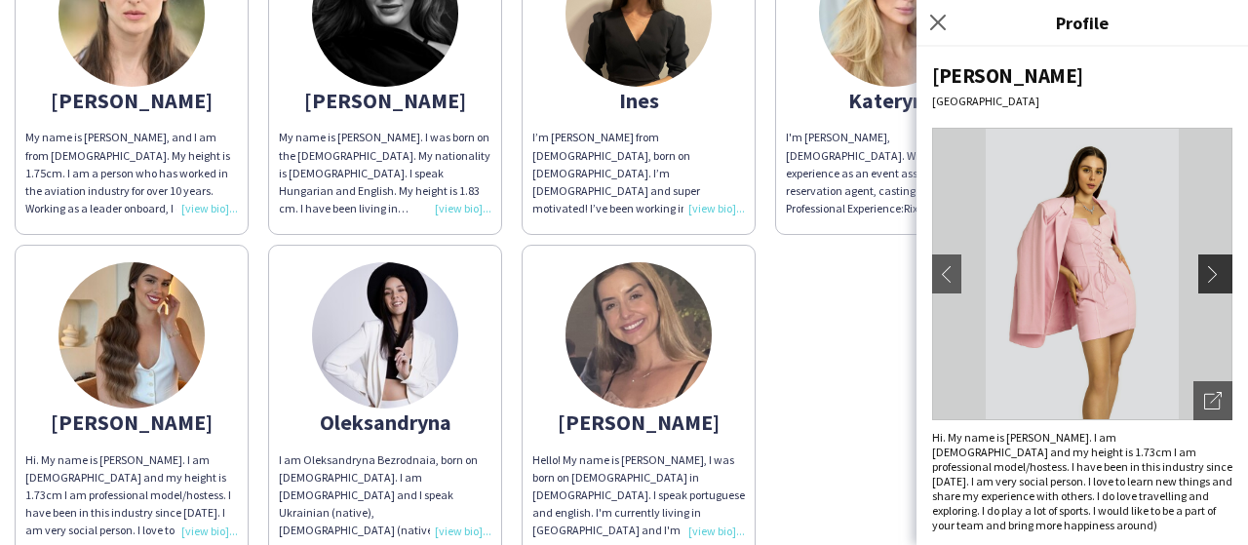
click at [1214, 274] on app-icon "chevron-right" at bounding box center [1217, 274] width 27 height 18
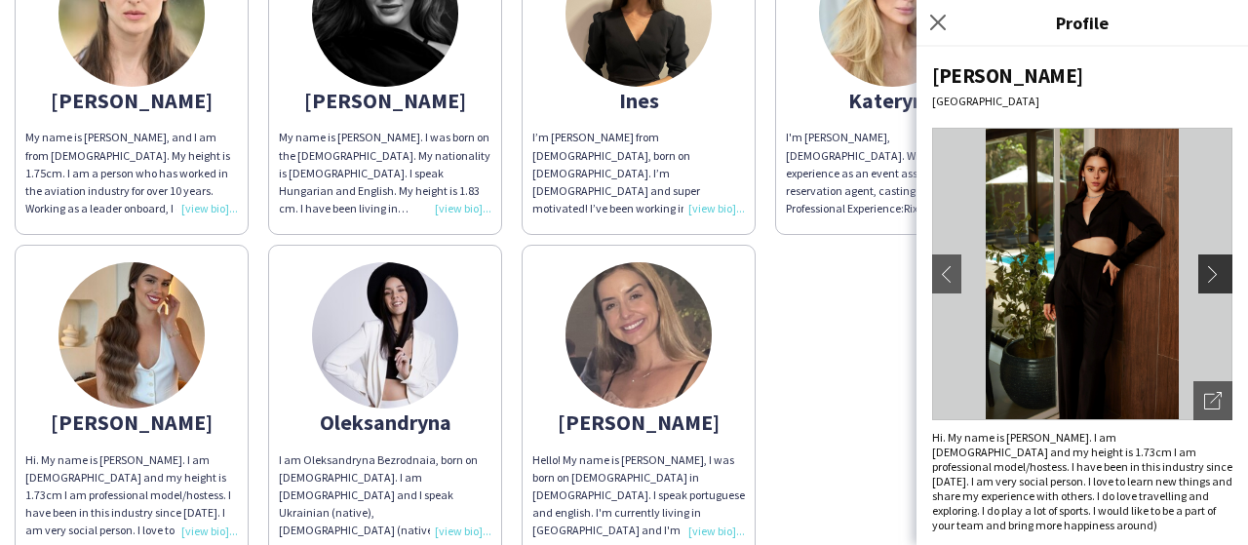
click at [1214, 274] on app-icon "chevron-right" at bounding box center [1217, 274] width 27 height 18
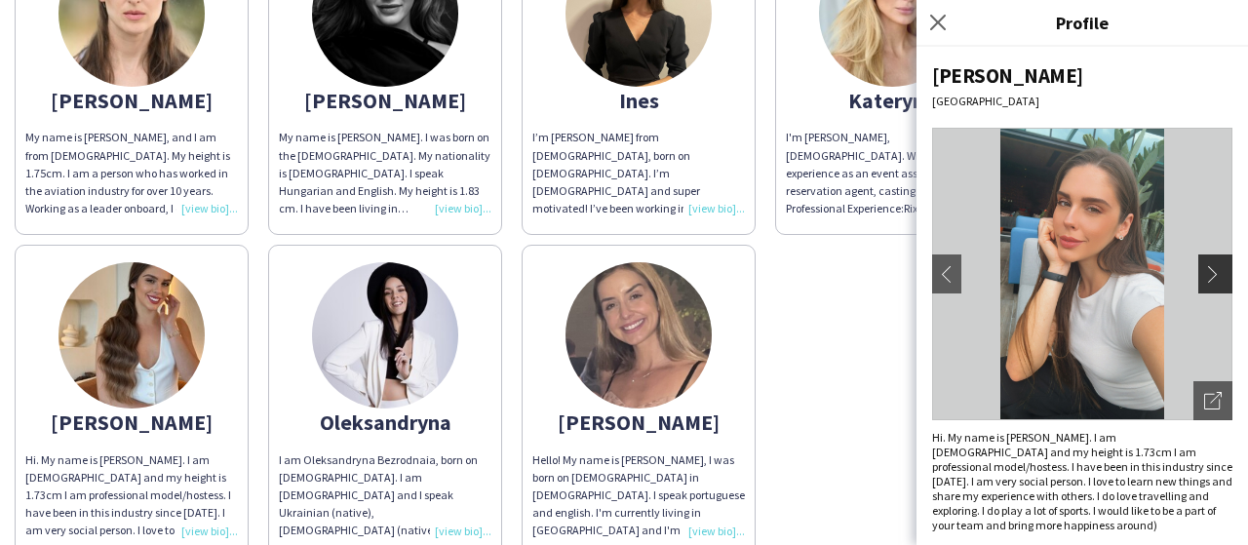
click at [1214, 275] on app-icon "chevron-right" at bounding box center [1217, 274] width 27 height 18
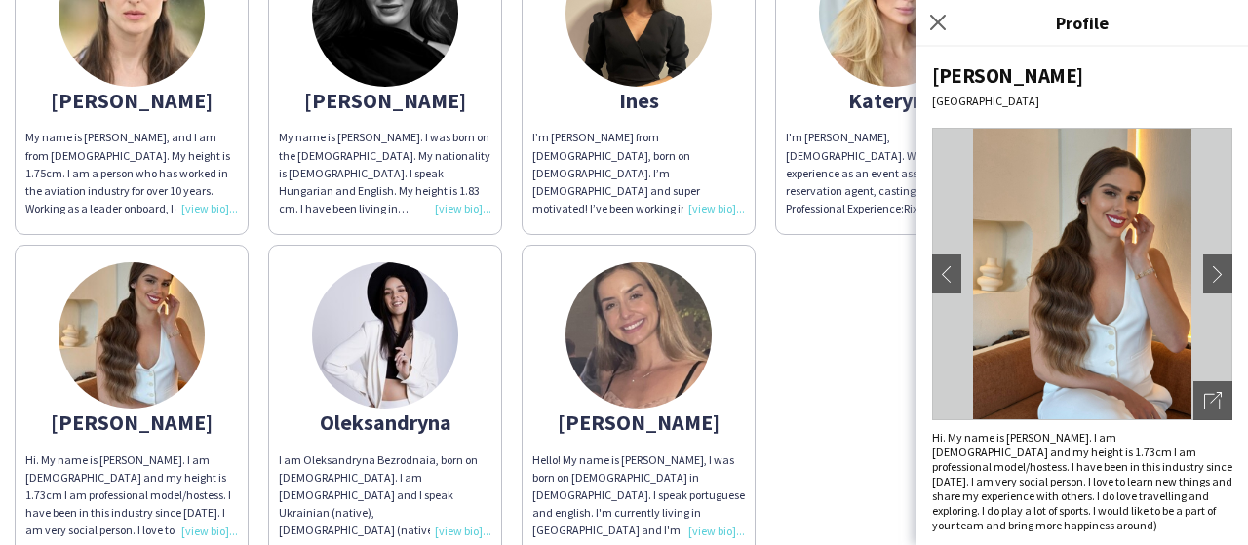
click at [591, 21] on img at bounding box center [638, 14] width 146 height 146
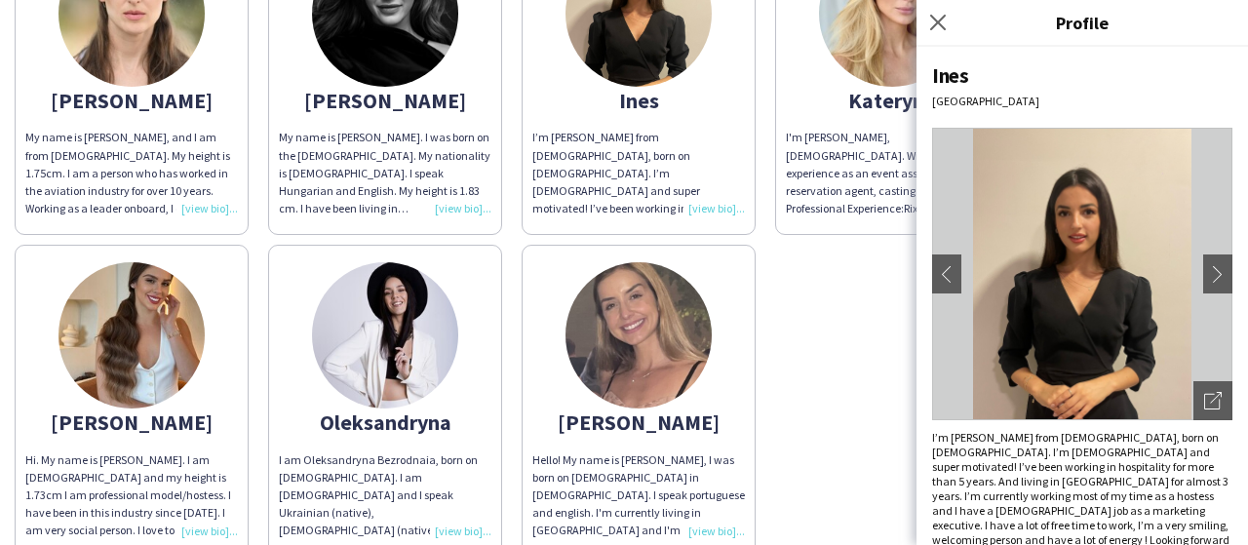
click at [764, 360] on div "[PERSON_NAME] My name is [PERSON_NAME], and I am from [DEMOGRAPHIC_DATA]. My he…" at bounding box center [624, 234] width 1219 height 643
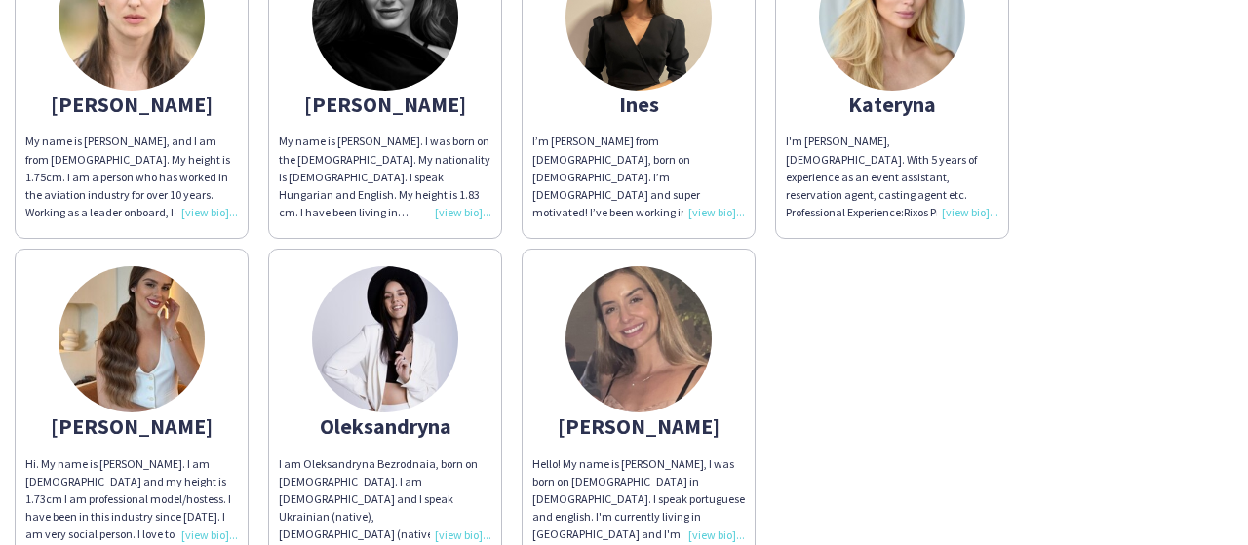
scroll to position [390, 0]
